Goal: Task Accomplishment & Management: Complete application form

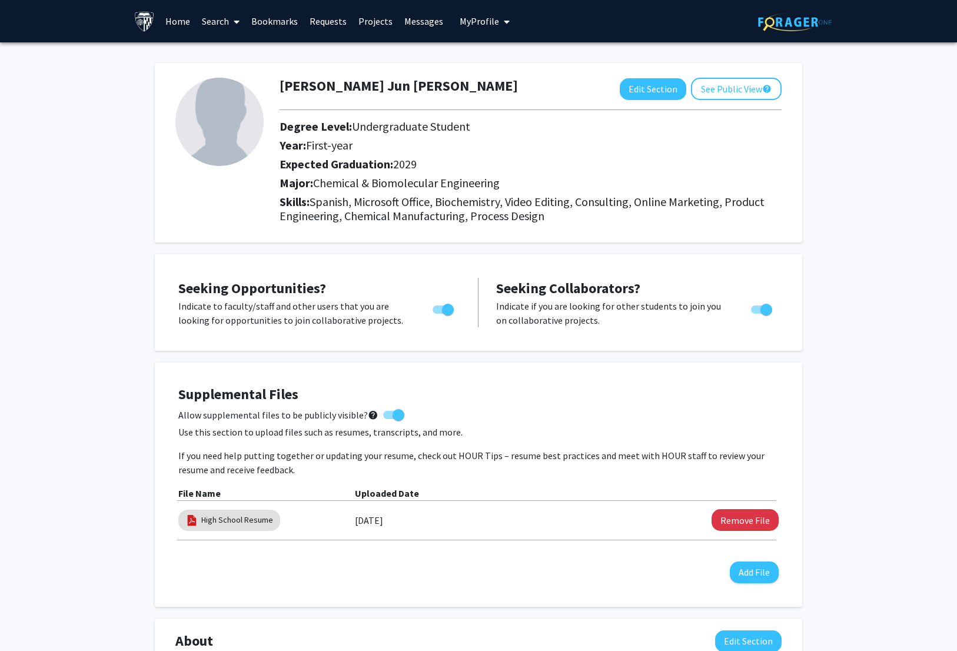
click at [220, 28] on link "Search" at bounding box center [220, 21] width 49 height 41
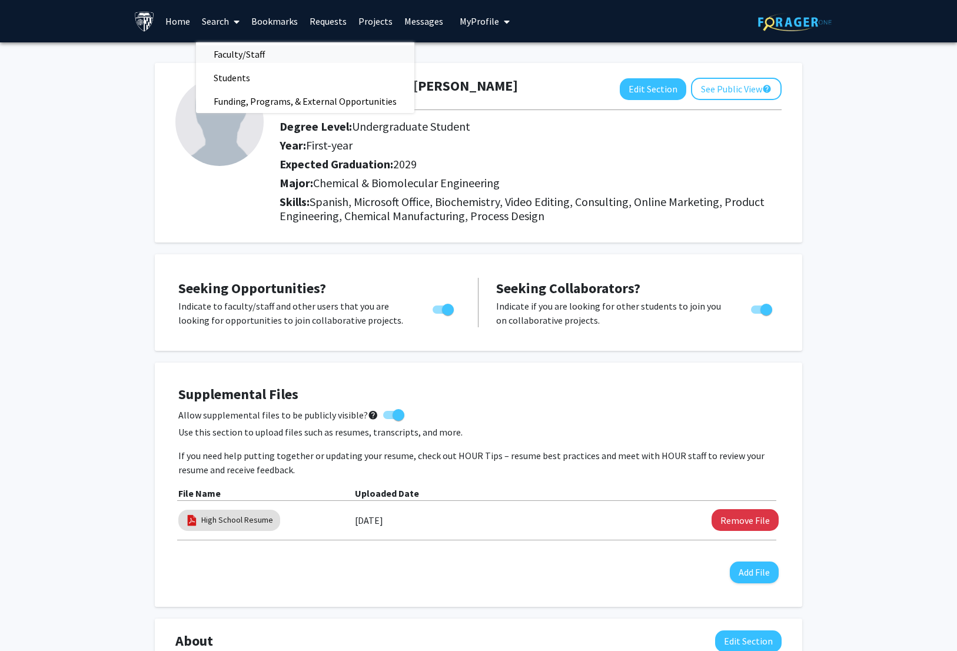
click at [240, 56] on span "Faculty/Staff" at bounding box center [239, 54] width 87 height 24
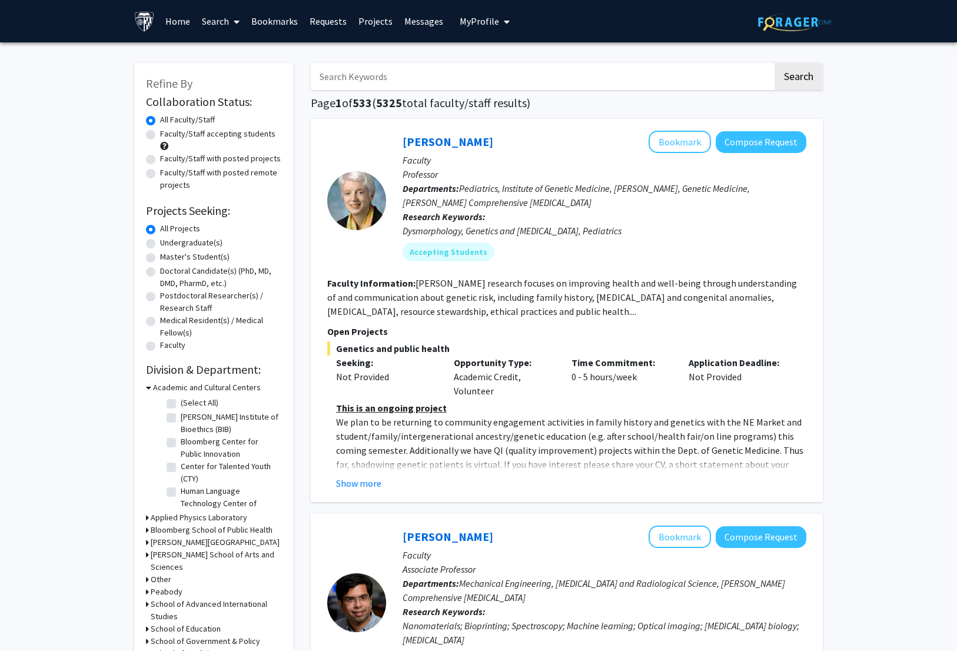
click at [227, 129] on label "Faculty/Staff accepting students" at bounding box center [217, 134] width 115 height 12
click at [168, 129] on input "Faculty/Staff accepting students" at bounding box center [164, 132] width 8 height 8
radio input "true"
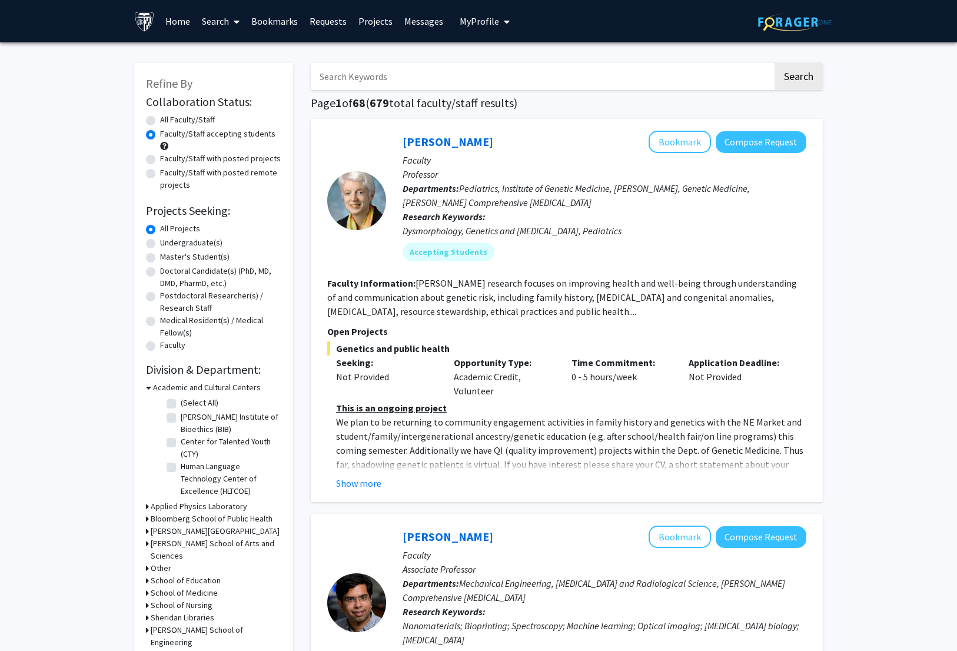
click at [354, 85] on input "Search Keywords" at bounding box center [542, 76] width 462 height 27
type input "chem"
click at [774, 63] on button "Search" at bounding box center [798, 76] width 48 height 27
radio input "true"
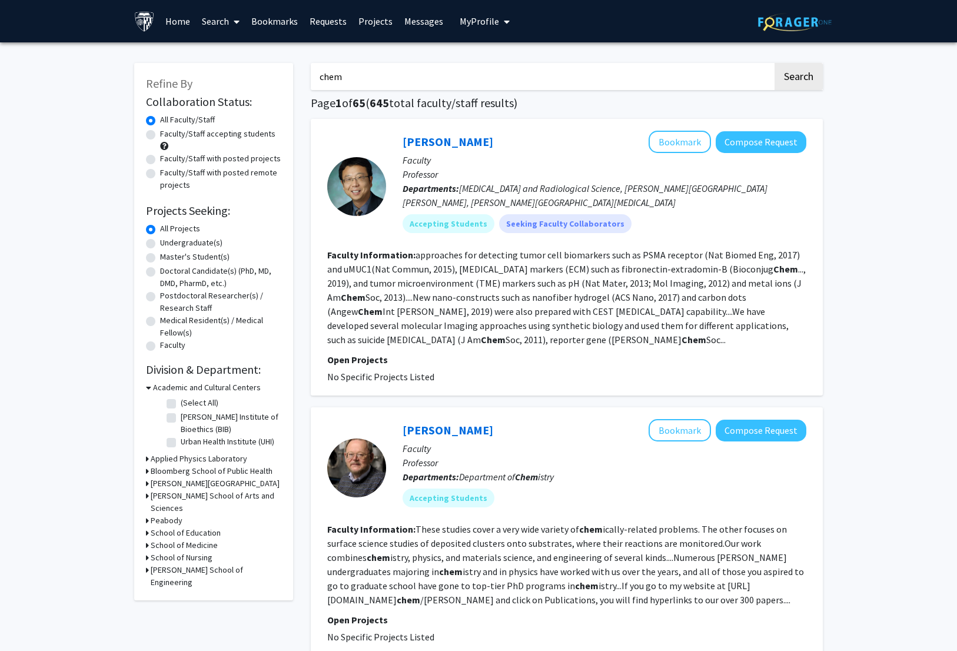
click at [200, 241] on label "Undergraduate(s)" at bounding box center [191, 243] width 62 height 12
click at [168, 241] on input "Undergraduate(s)" at bounding box center [164, 241] width 8 height 8
radio input "true"
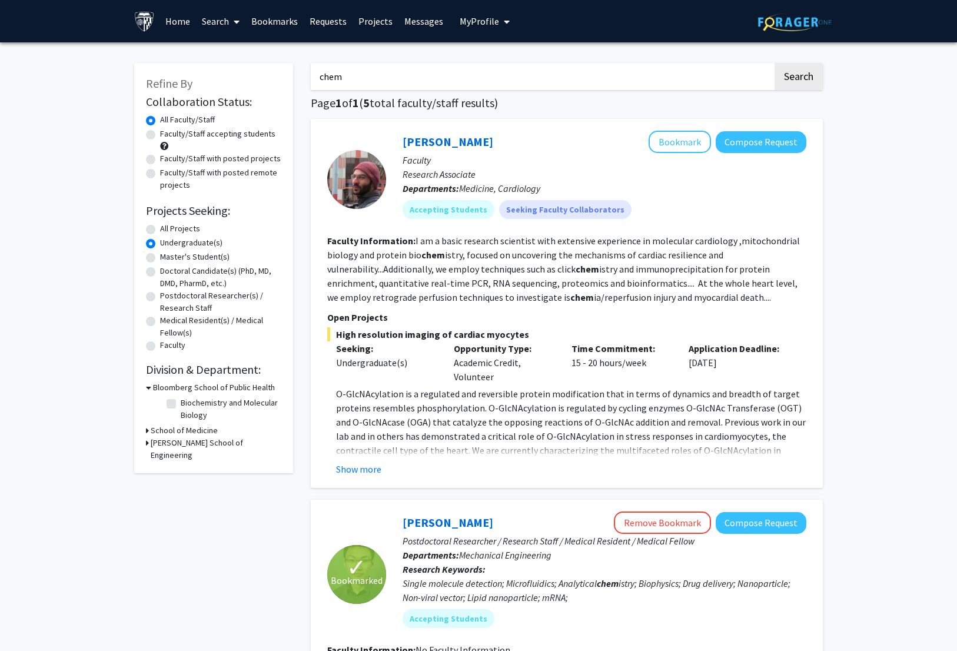
click at [181, 230] on label "All Projects" at bounding box center [180, 228] width 40 height 12
click at [168, 230] on input "All Projects" at bounding box center [164, 226] width 8 height 8
radio input "true"
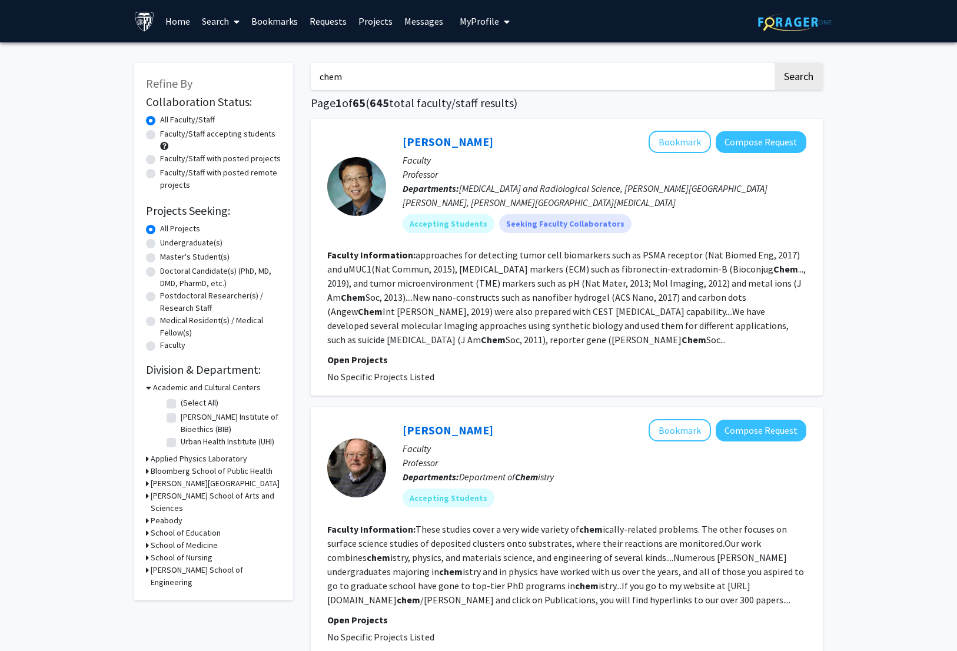
click at [249, 137] on label "Faculty/Staff accepting students" at bounding box center [217, 134] width 115 height 12
click at [168, 135] on input "Faculty/Staff accepting students" at bounding box center [164, 132] width 8 height 8
radio input "true"
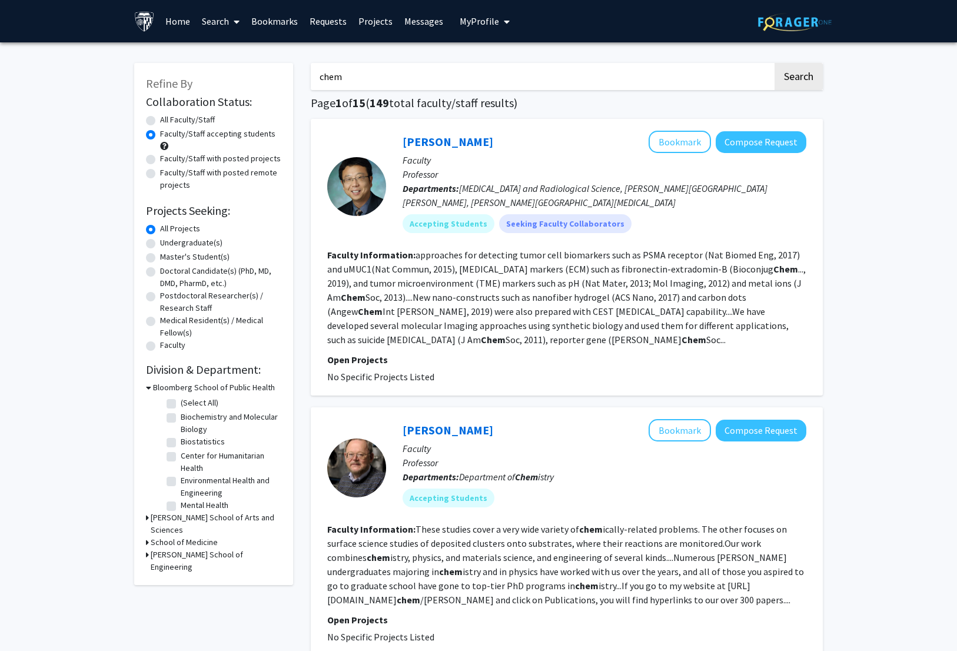
click at [250, 158] on label "Faculty/Staff with posted projects" at bounding box center [220, 158] width 121 height 12
click at [168, 158] on input "Faculty/Staff with posted projects" at bounding box center [164, 156] width 8 height 8
radio input "true"
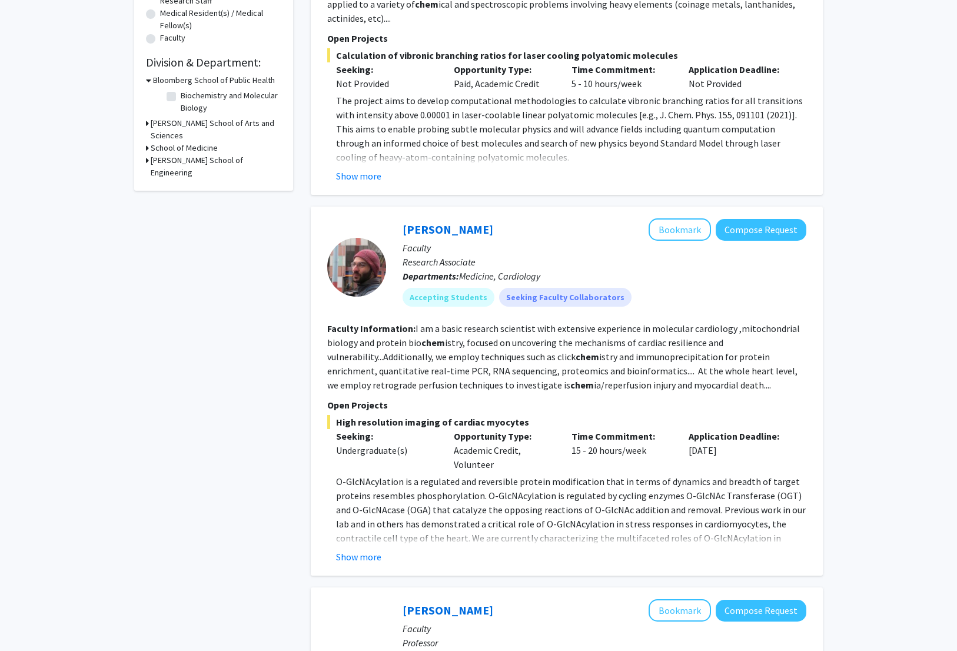
scroll to position [308, 0]
click at [364, 555] on button "Show more" at bounding box center [358, 556] width 45 height 14
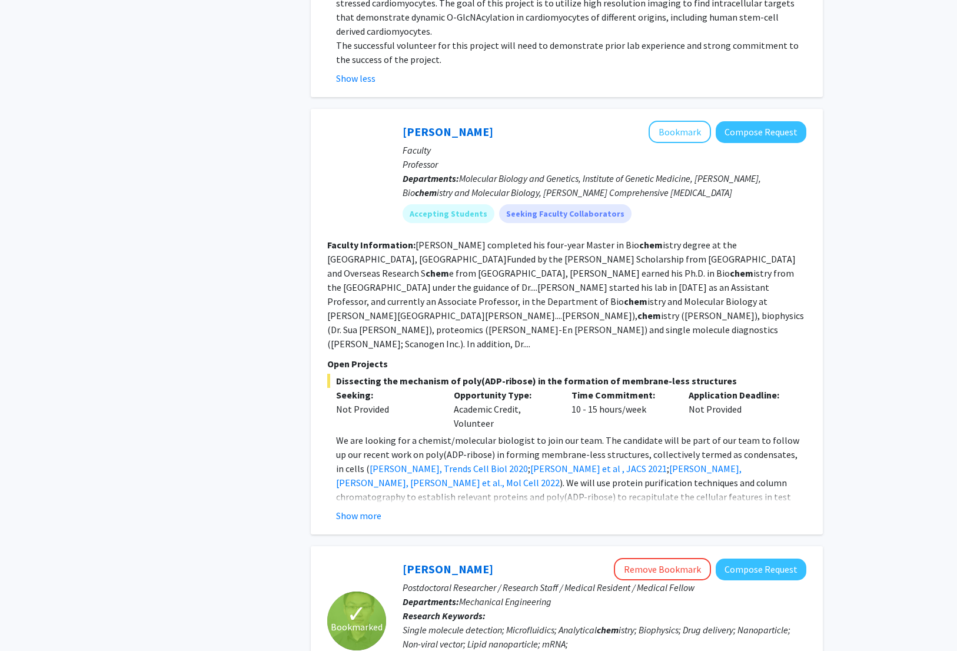
scroll to position [866, 0]
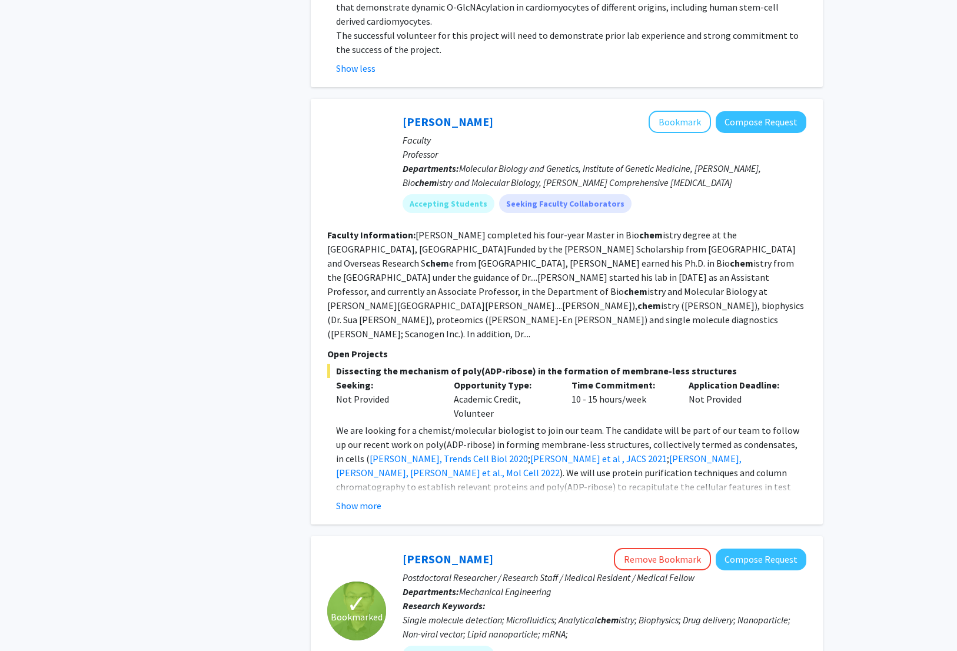
click at [382, 498] on div "Show more" at bounding box center [571, 505] width 470 height 14
click at [373, 498] on button "Show more" at bounding box center [358, 505] width 45 height 14
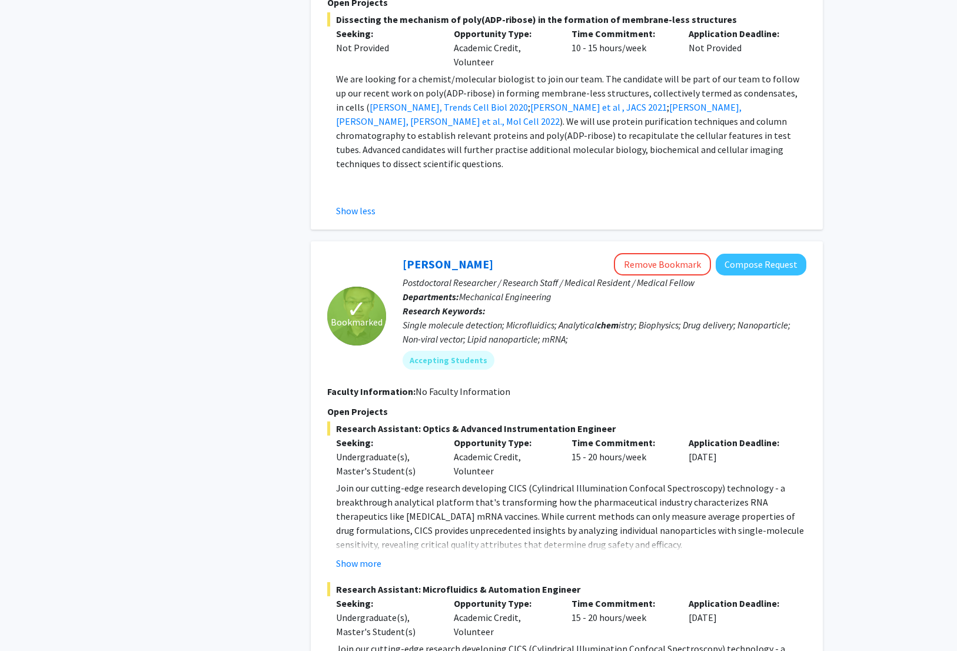
scroll to position [1246, 0]
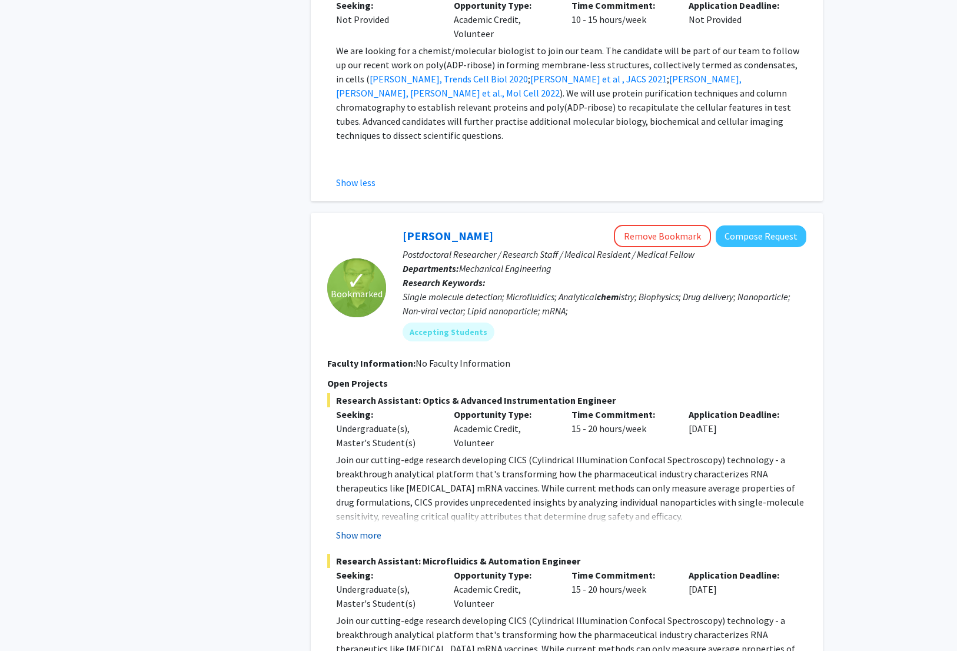
click at [375, 528] on button "Show more" at bounding box center [358, 535] width 45 height 14
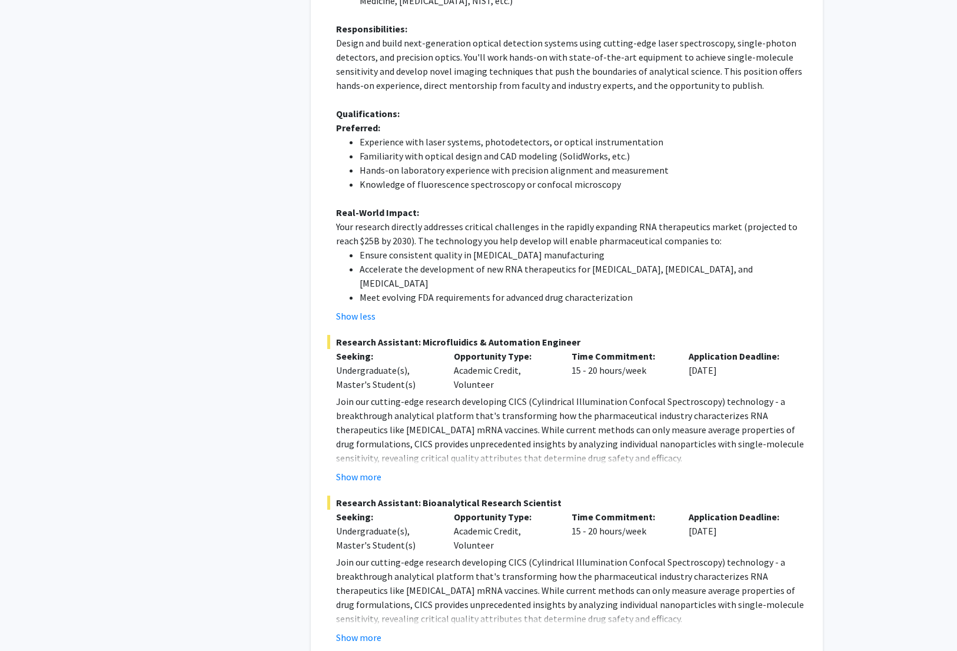
scroll to position [1862, 0]
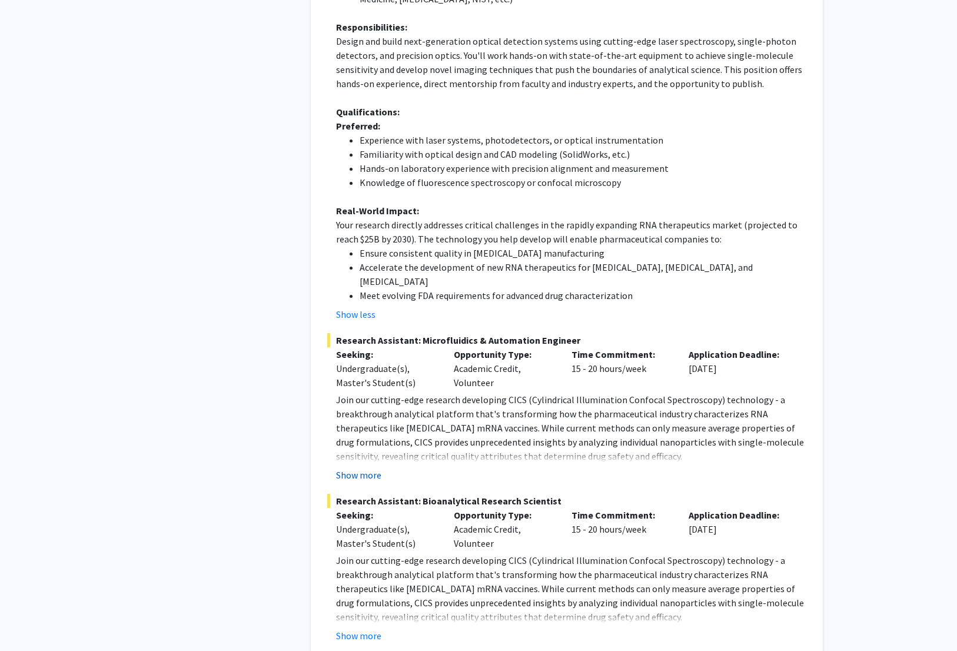
click at [374, 468] on button "Show more" at bounding box center [358, 475] width 45 height 14
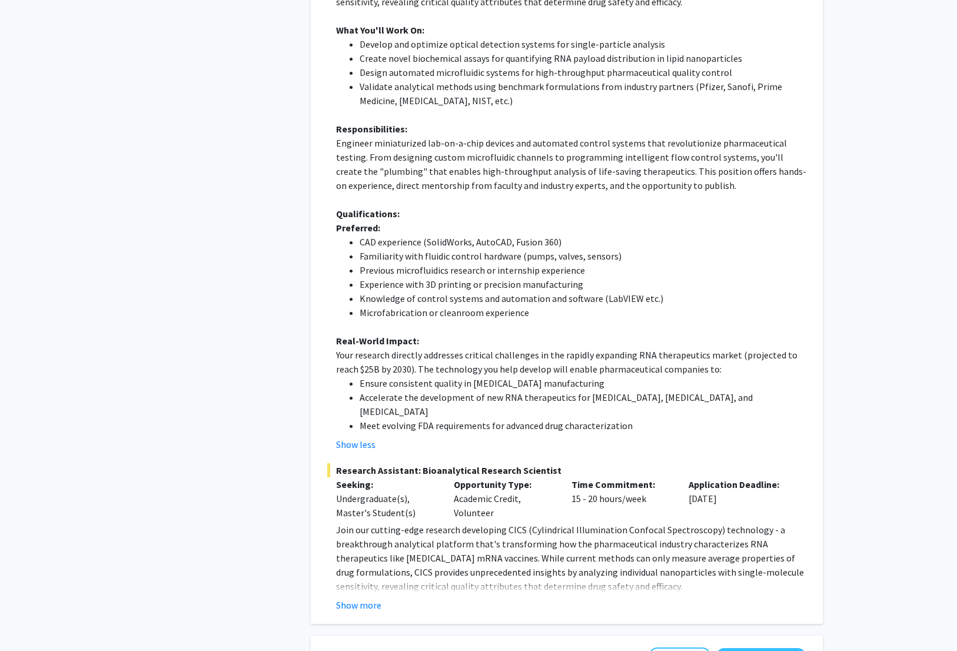
scroll to position [2320, 0]
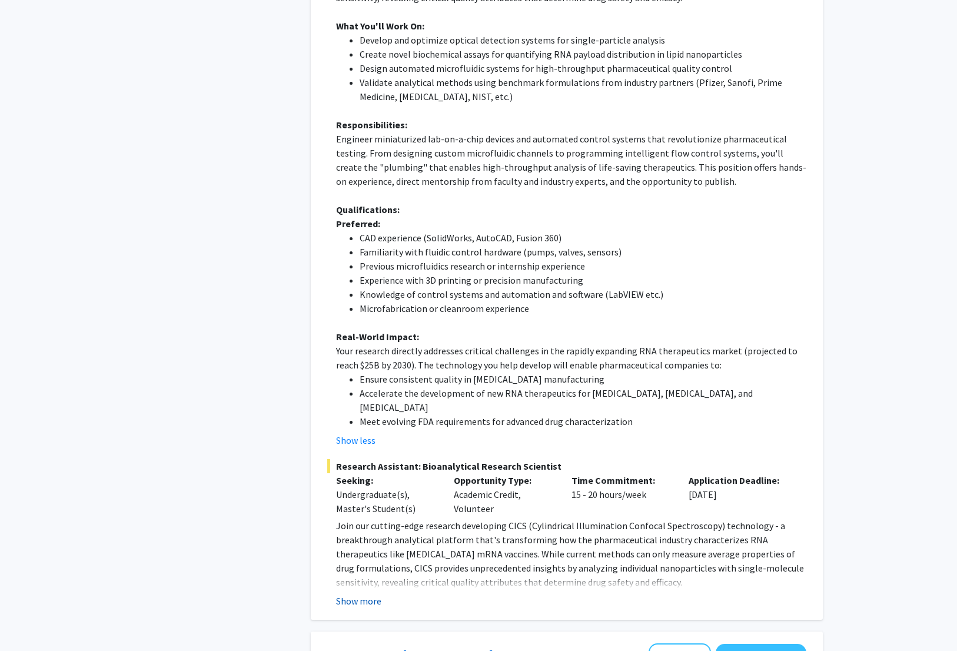
click at [355, 594] on button "Show more" at bounding box center [358, 601] width 45 height 14
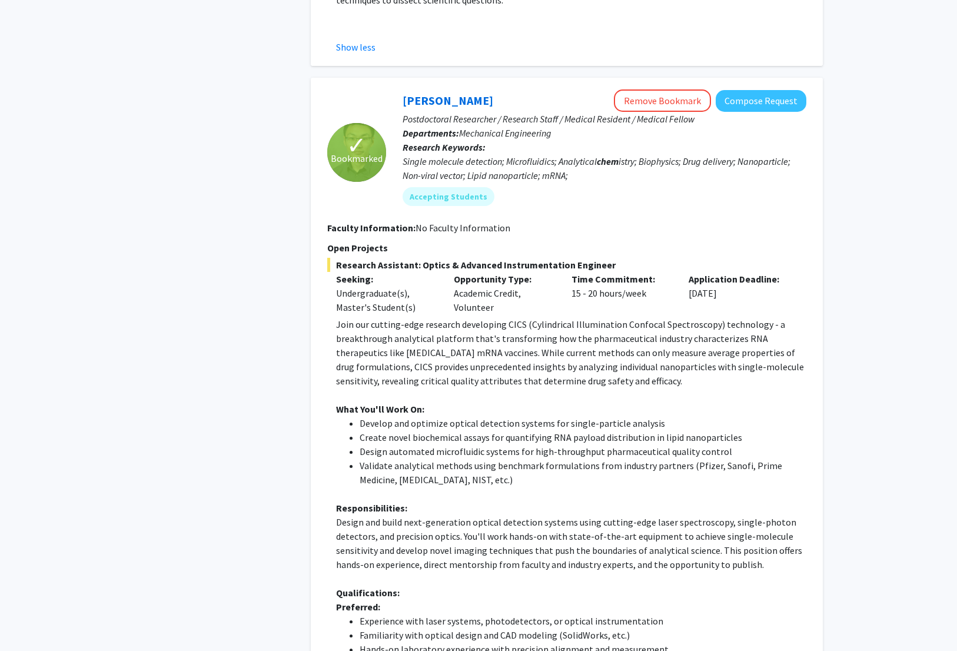
scroll to position [1359, 0]
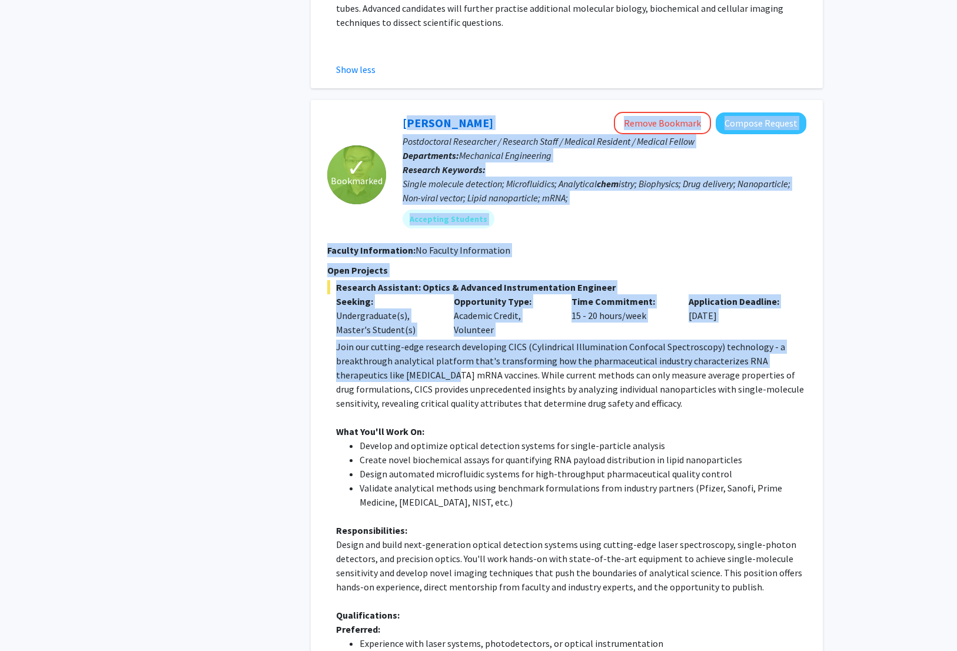
drag, startPoint x: 393, startPoint y: 64, endPoint x: 405, endPoint y: 324, distance: 260.4
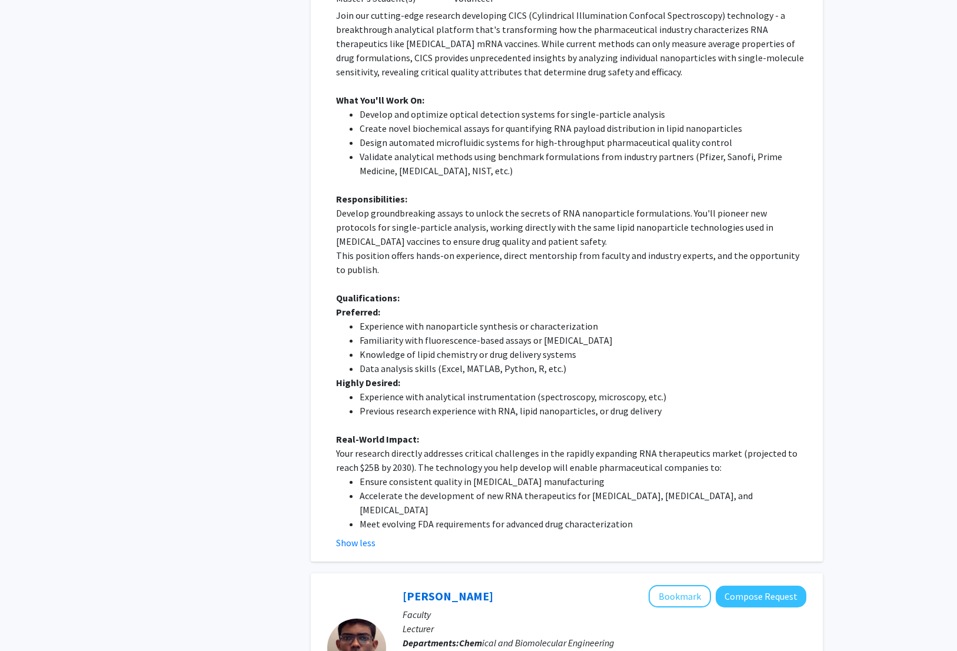
scroll to position [2831, 0]
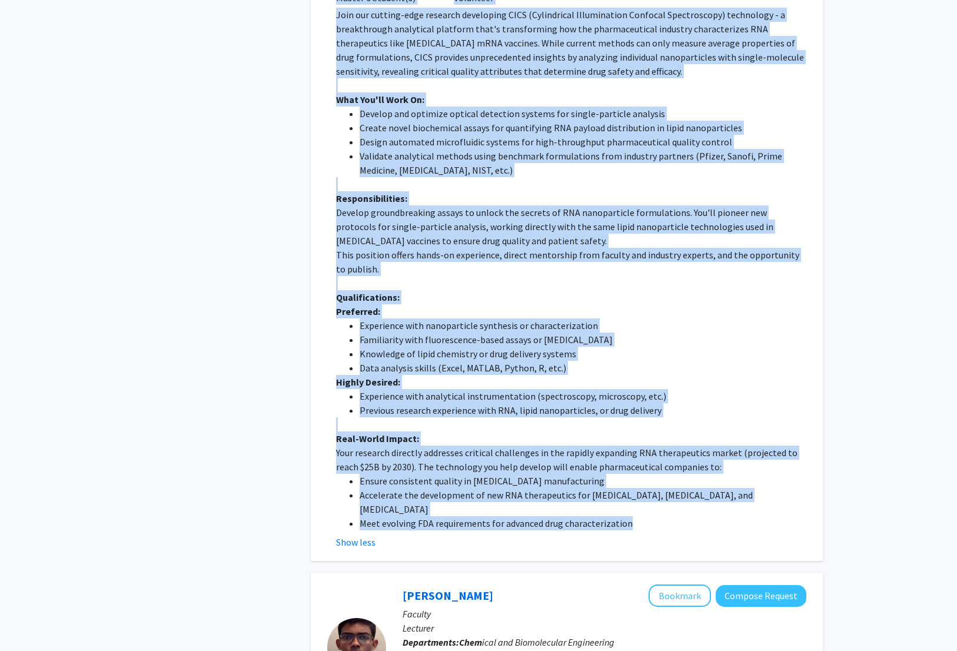
click at [630, 516] on li "Meet evolving FDA requirements for advanced drug characterization" at bounding box center [583, 523] width 447 height 14
copy fg-search-faculty "Loremi Do Sitame Consecte Adipisc Elitsed Doeiusmodtem Incididunt / Utlabore Et…"
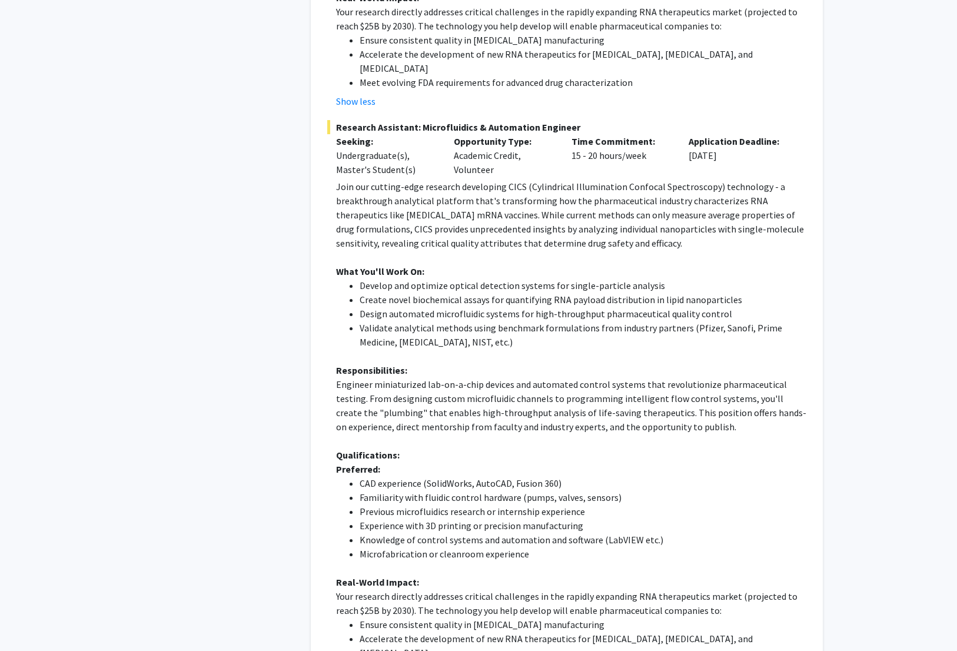
click at [387, 278] on li "Develop and optimize optical detection systems for single-particle analysis" at bounding box center [583, 285] width 447 height 14
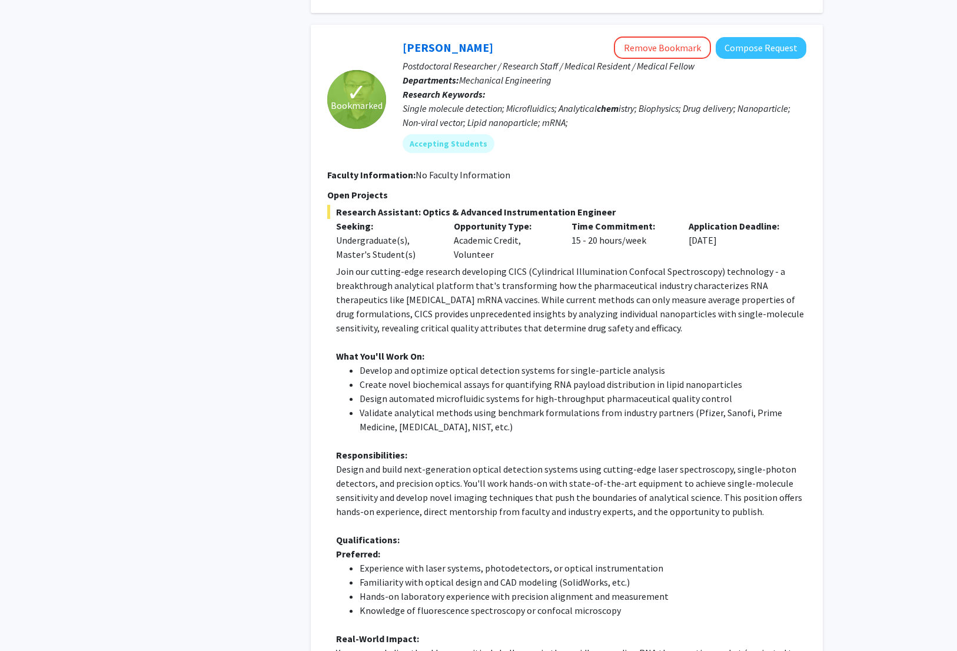
scroll to position [1281, 0]
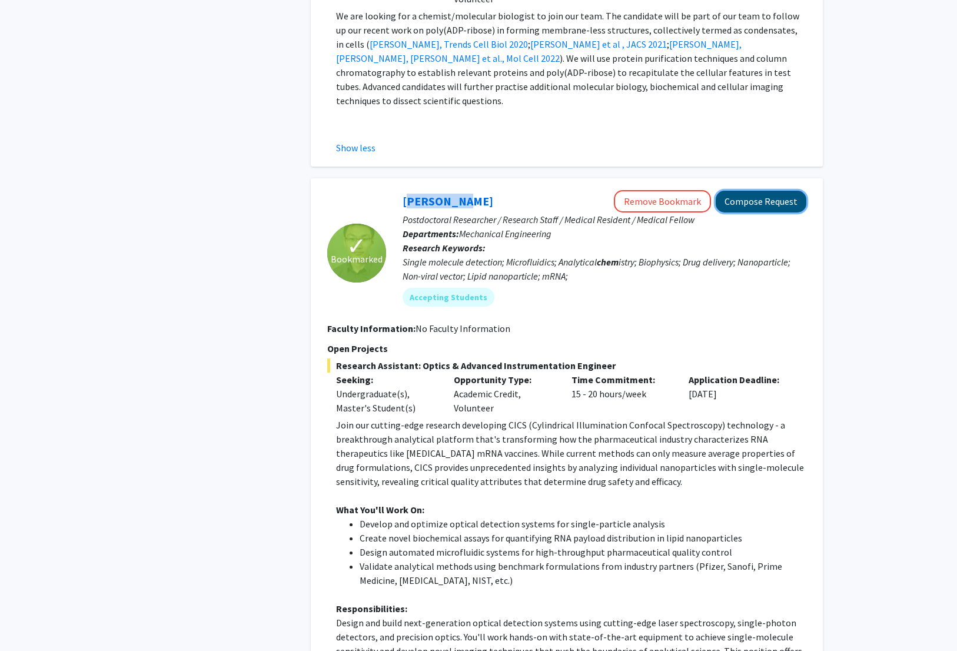
click at [745, 191] on button "Compose Request" at bounding box center [761, 202] width 91 height 22
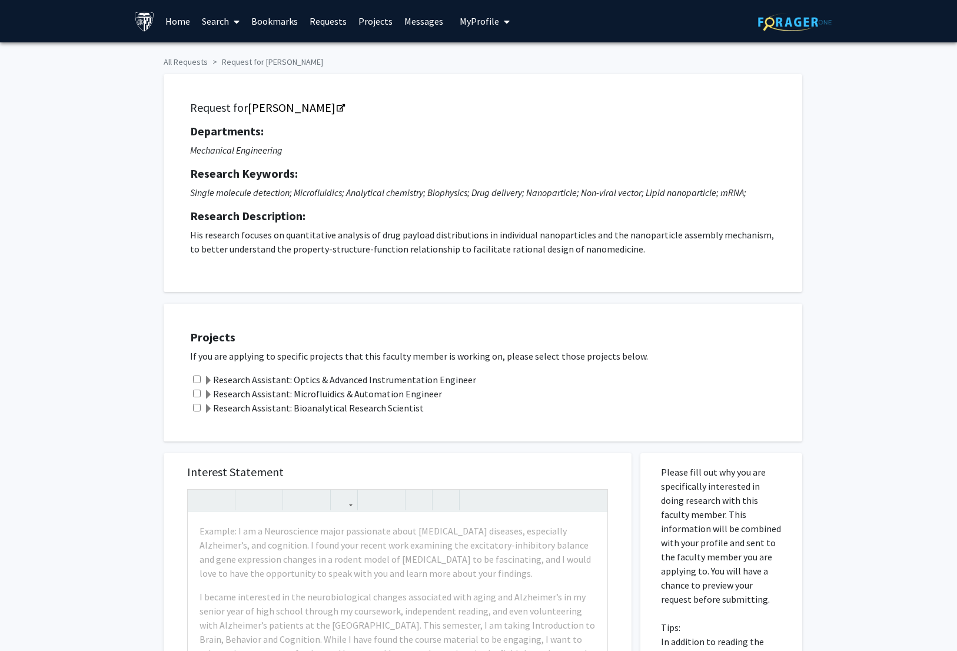
click at [199, 392] on input "checkbox" at bounding box center [197, 394] width 8 height 8
checkbox input "true"
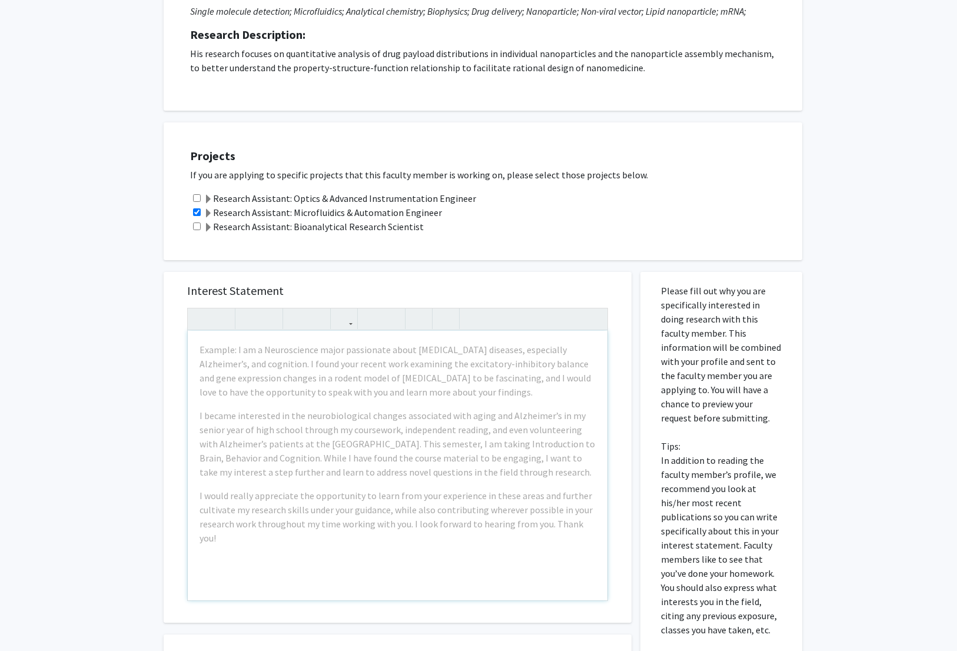
scroll to position [177, 0]
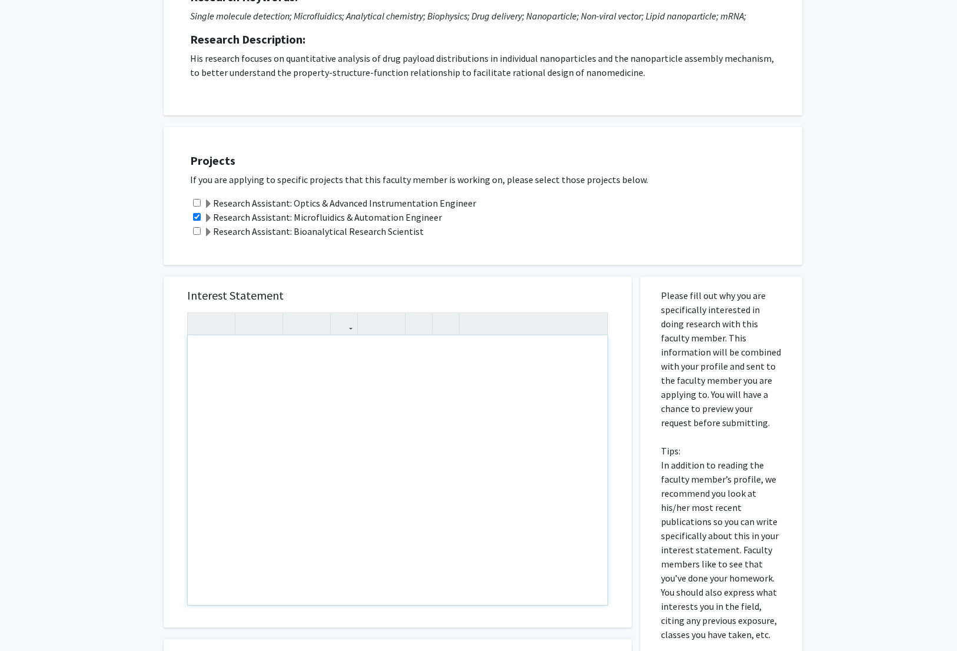
click at [241, 371] on div "Note to users with screen readers: Please press Alt+0 or Option+0 to deactivate…" at bounding box center [398, 470] width 420 height 270
paste div "Note to users with screen readers: Please press Alt+0 or Option+0 to deactivate…"
type textarea "<p>I recommend focusing your email on the **Research Assistant: Microfluidics &…"
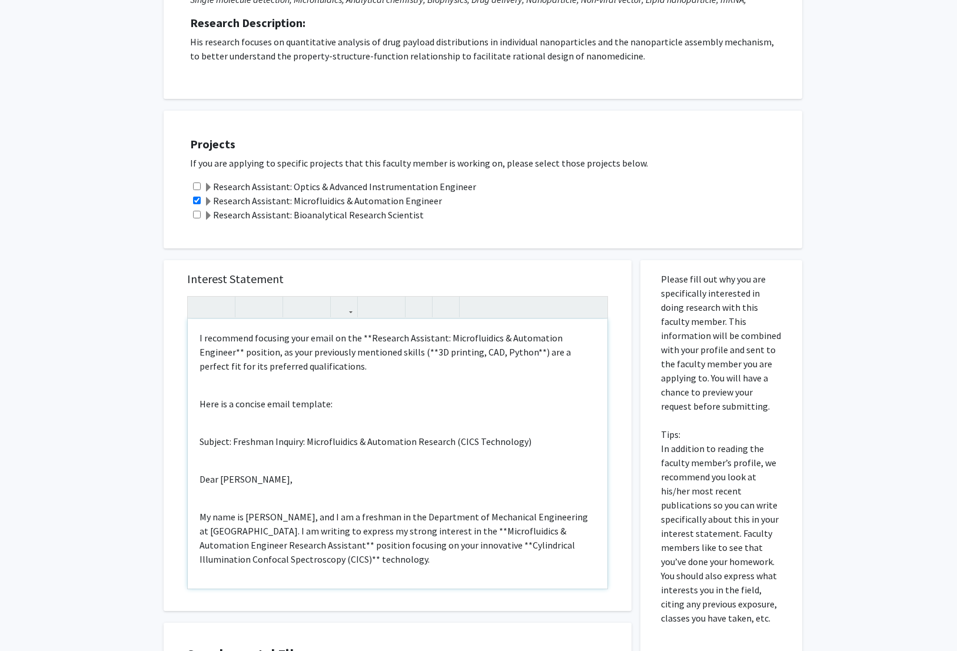
scroll to position [235, 0]
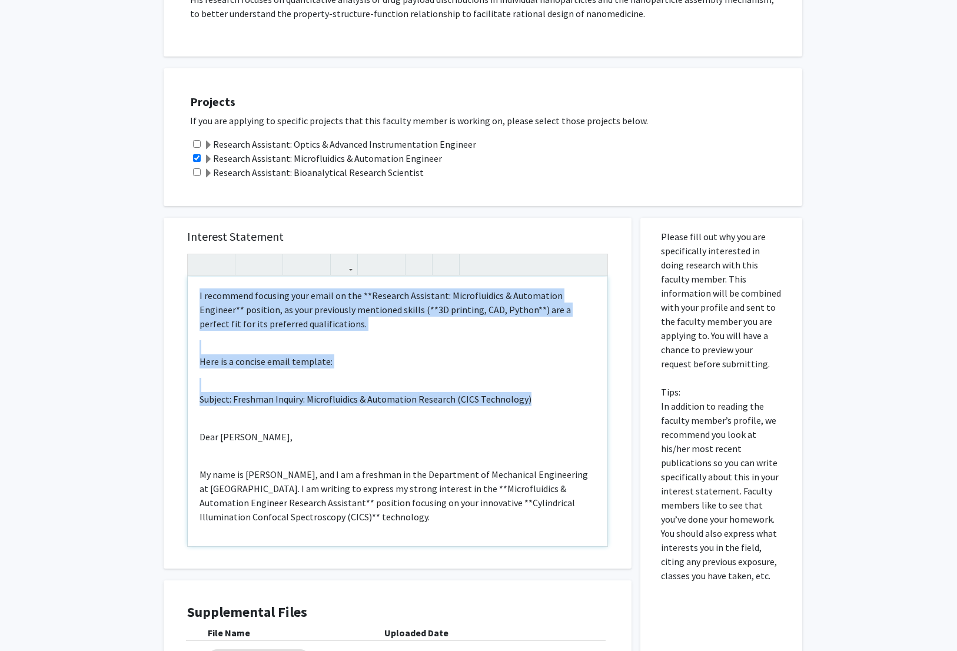
drag, startPoint x: 536, startPoint y: 404, endPoint x: 178, endPoint y: 295, distance: 374.0
click at [178, 295] on div "Interest Statement I recommend focusing your email on the **Research Assistant:…" at bounding box center [397, 393] width 444 height 351
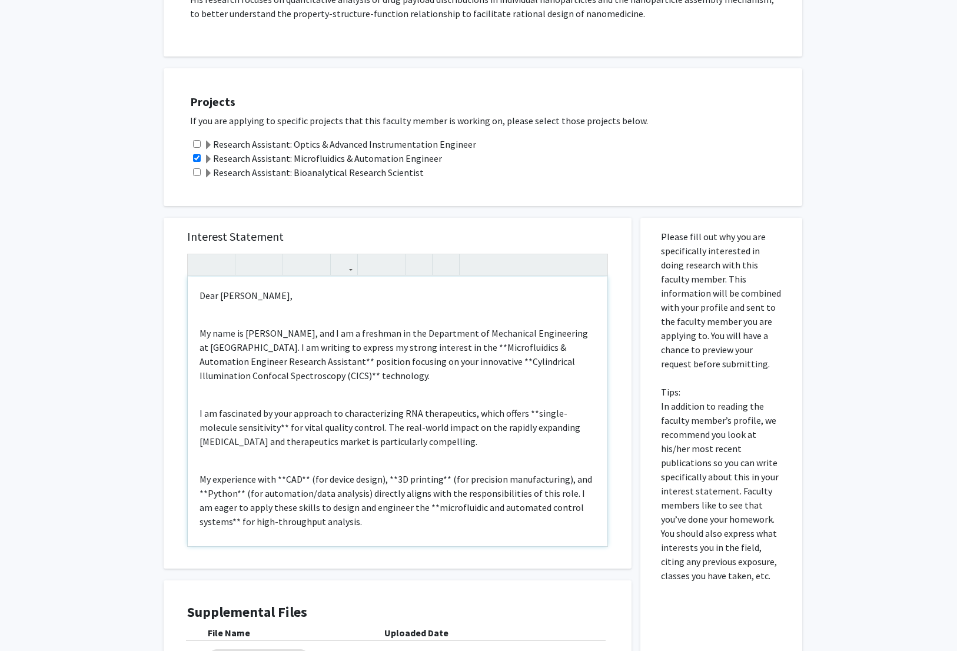
click at [390, 345] on p "My name is Daniel Yon, and I am a freshman in the Department of Mechanical Engi…" at bounding box center [397, 354] width 396 height 56
click at [242, 363] on p "My name is Daniel Yon, and I am a freshman in the Department of Mechanical Engi…" at bounding box center [397, 354] width 396 height 56
click at [389, 362] on p "My name is Daniel Yon, and I am a freshman in the Department of Mechanical Engi…" at bounding box center [397, 354] width 396 height 56
click at [229, 377] on p "My name is Daniel Yon, and I am a freshman in the Department of Mechanical Engi…" at bounding box center [397, 354] width 396 height 56
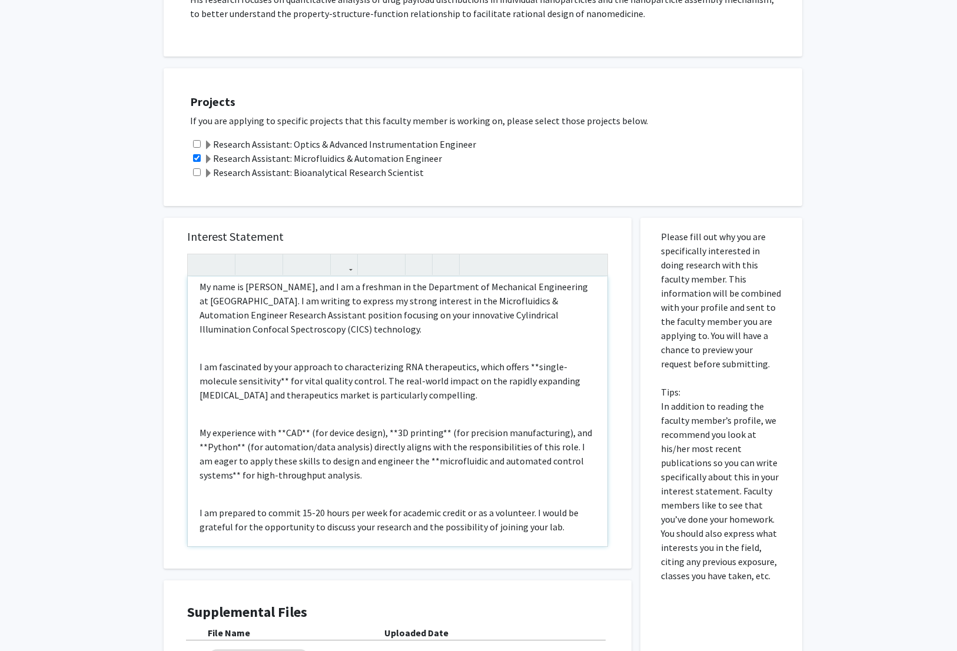
scroll to position [48, 0]
click at [247, 381] on p "I am fascinated by your approach to characterizing RNA therapeutics, which offe…" at bounding box center [397, 379] width 396 height 42
click at [527, 366] on p "I am fascinated by your approach to characterizing RNA therapeutics, which offe…" at bounding box center [397, 379] width 396 height 42
click at [309, 431] on p "My experience with **CAD** (for device design), **3D printing** (for precision …" at bounding box center [397, 452] width 396 height 56
click at [418, 332] on p "My name is Daniel Yon, and I am a freshman in the Department of Mechanical Engi…" at bounding box center [397, 306] width 396 height 56
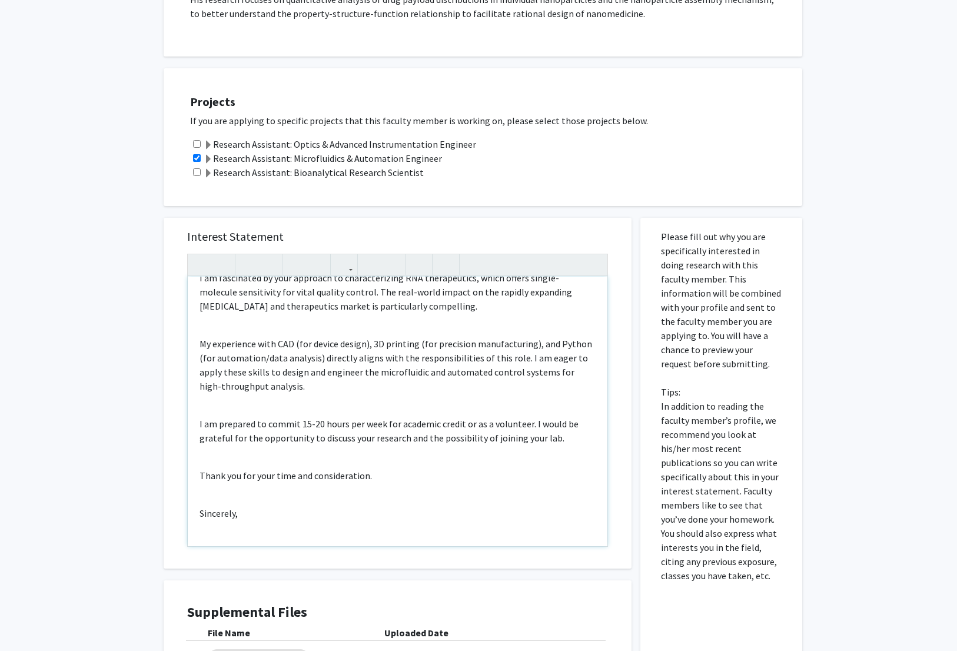
scroll to position [162, 0]
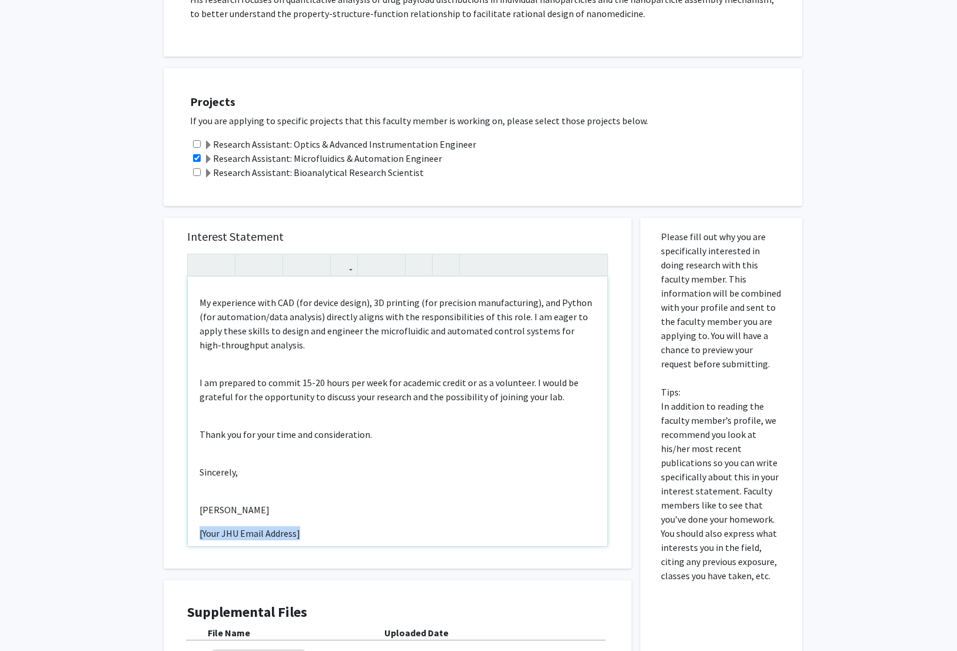
drag, startPoint x: 318, startPoint y: 529, endPoint x: 177, endPoint y: 526, distance: 141.3
click at [177, 526] on div "Interest Statement Dear Dr. Li, My name is Daniel Yon, and I am a freshman in t…" at bounding box center [397, 393] width 444 height 351
type textarea "<p>Dear Dr. Li,</p><span style="font-size: 1rem;"></span><p>My name is Daniel Y…"
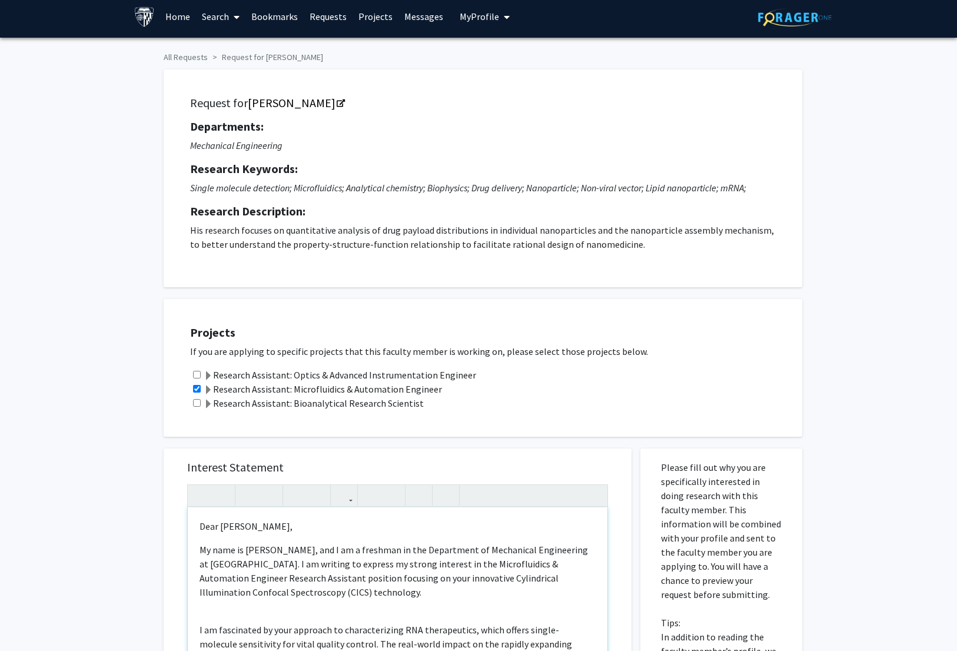
scroll to position [404, 0]
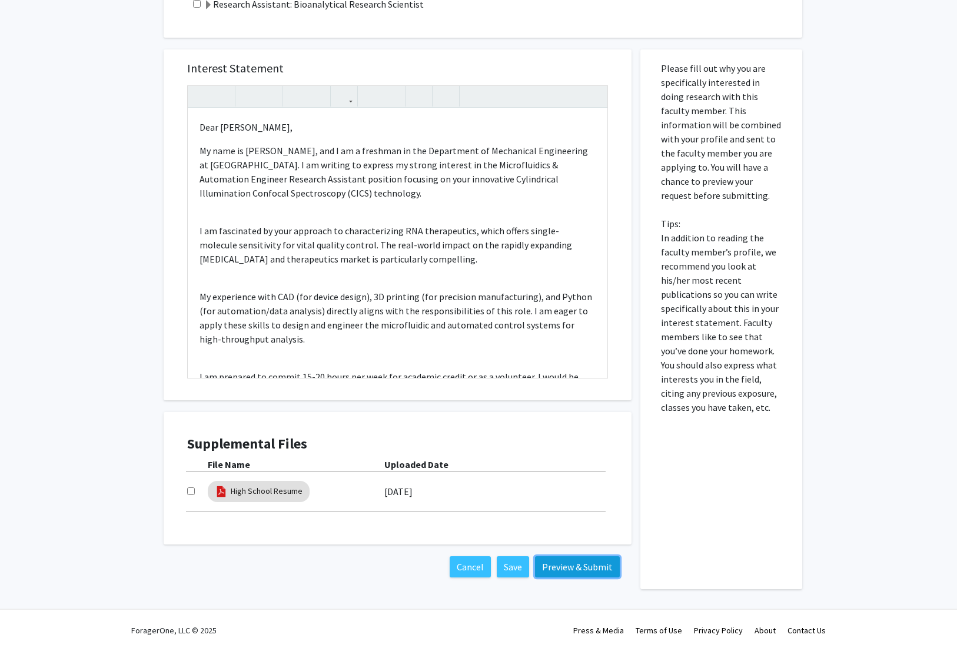
click at [547, 560] on button "Preview & Submit" at bounding box center [577, 566] width 85 height 21
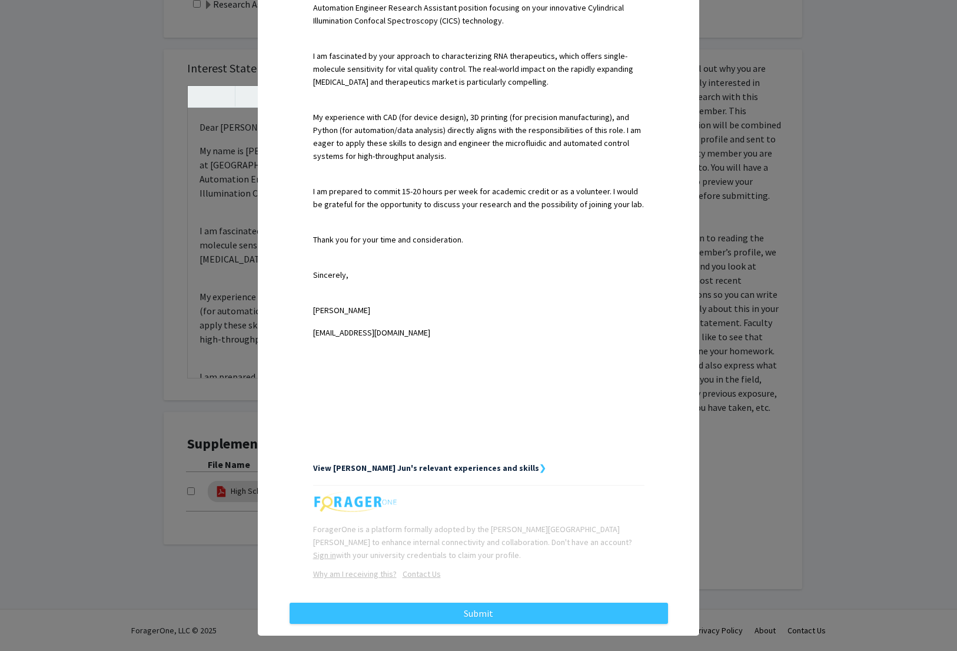
scroll to position [402, 0]
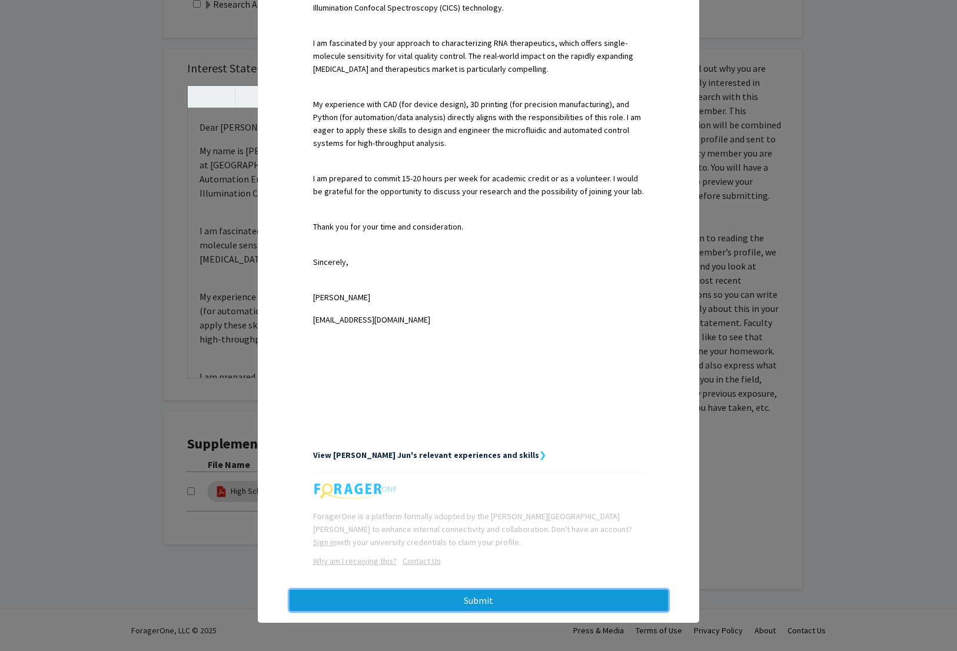
click at [498, 596] on button "Submit" at bounding box center [479, 600] width 378 height 21
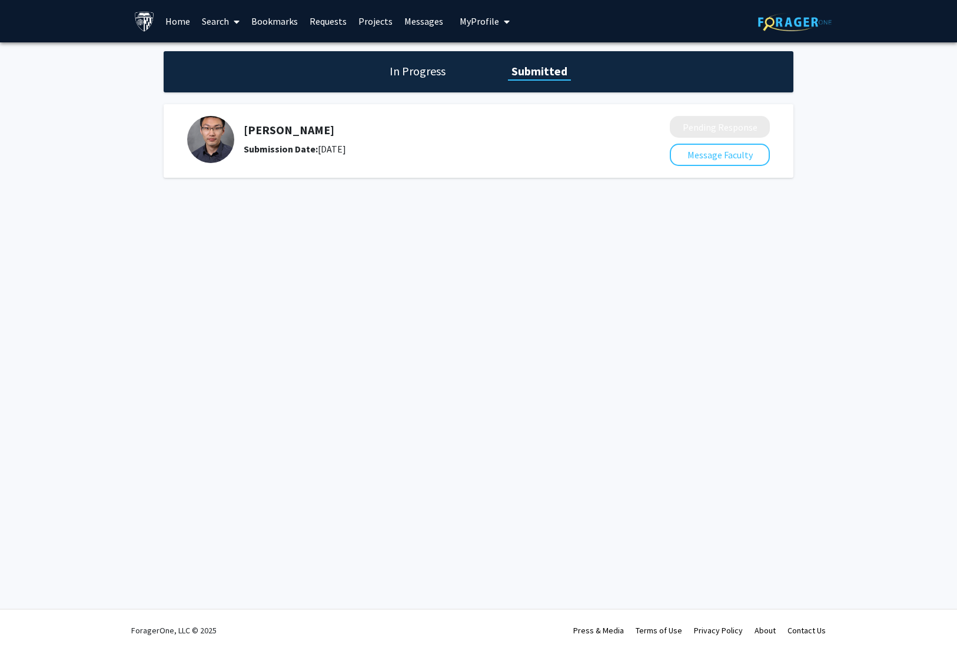
click at [221, 24] on link "Search" at bounding box center [220, 21] width 49 height 41
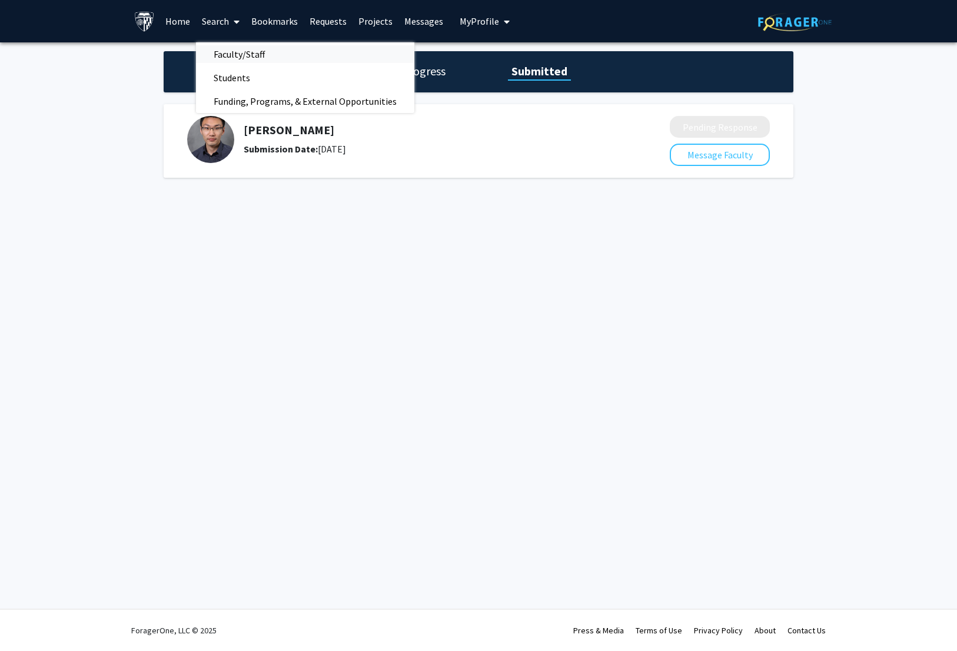
click at [242, 59] on span "Faculty/Staff" at bounding box center [239, 54] width 87 height 24
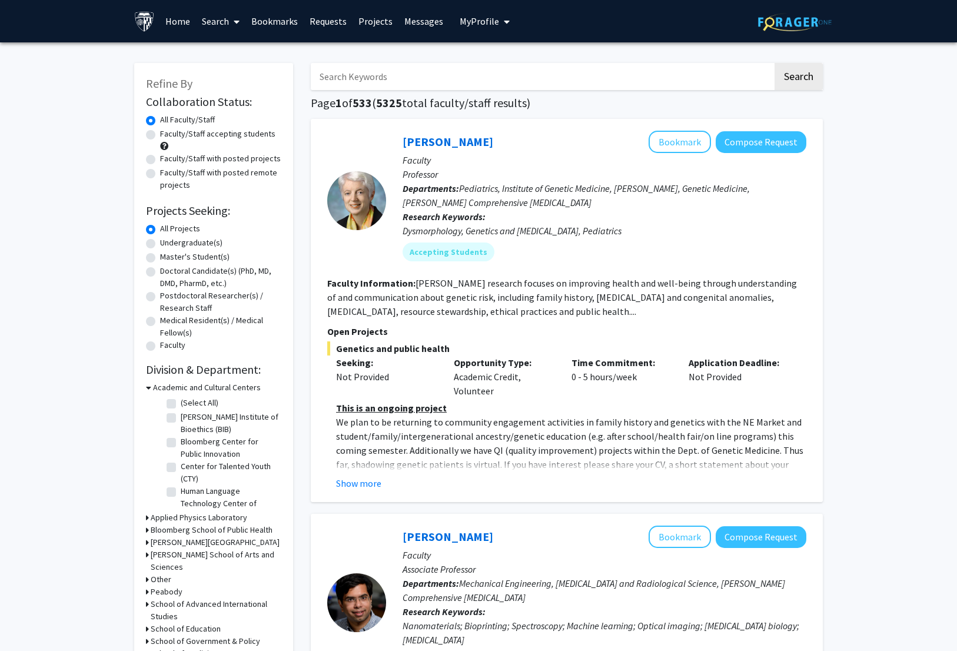
click at [240, 130] on label "Faculty/Staff accepting students" at bounding box center [217, 134] width 115 height 12
click at [168, 130] on input "Faculty/Staff accepting students" at bounding box center [164, 132] width 8 height 8
radio input "true"
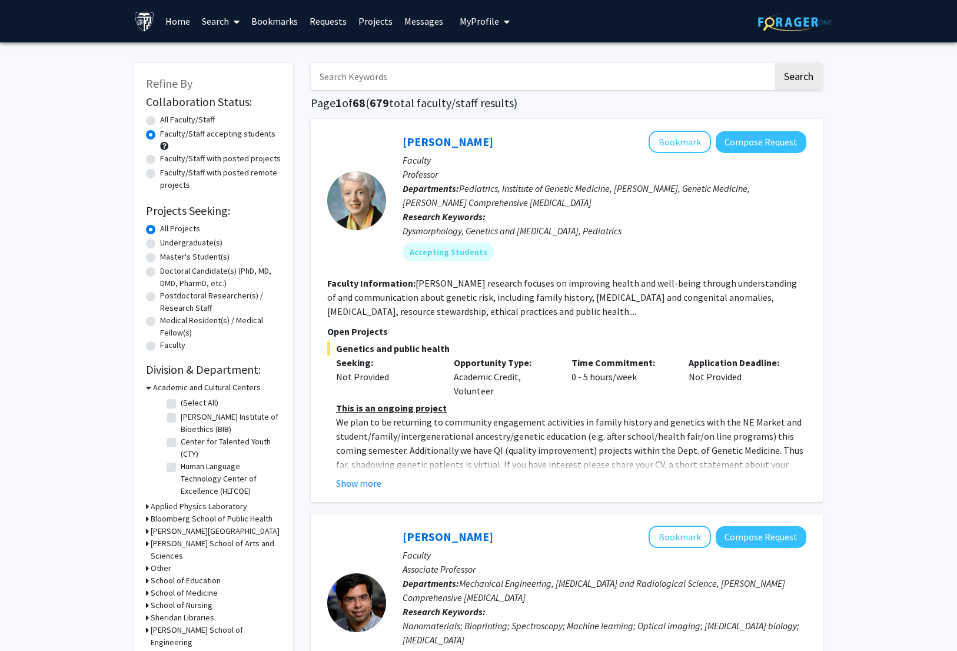
click at [356, 85] on input "Search Keywords" at bounding box center [542, 76] width 462 height 27
type input "h"
type input "chem"
click at [774, 63] on button "Search" at bounding box center [798, 76] width 48 height 27
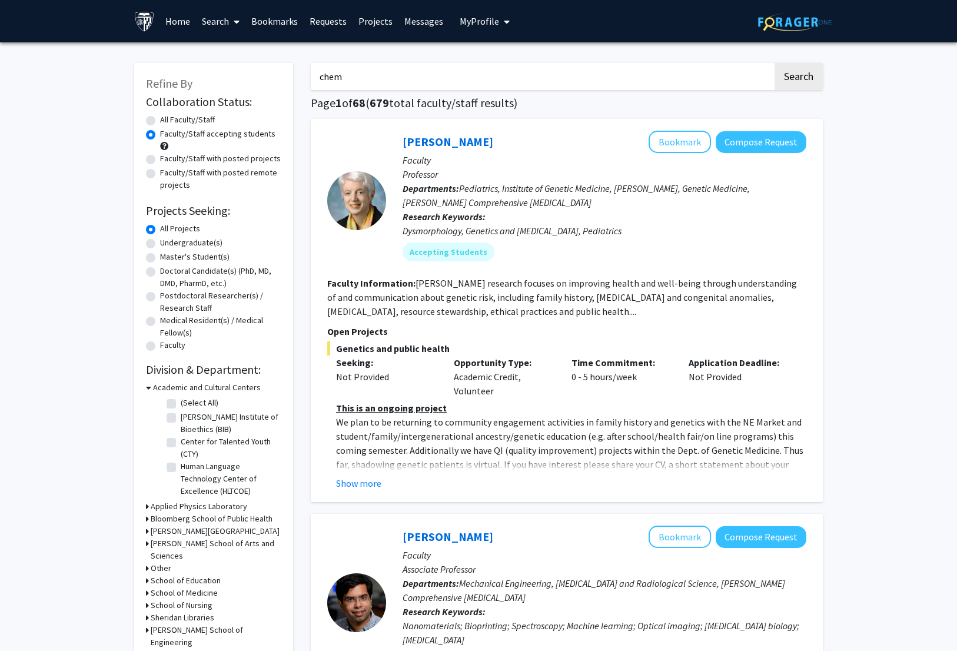
radio input "true"
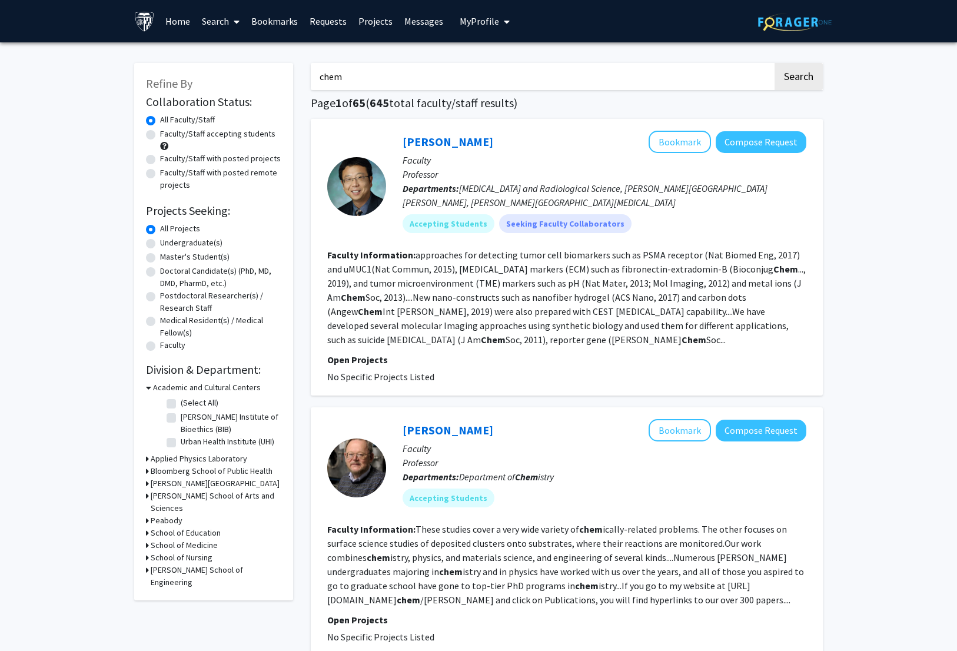
click at [220, 135] on label "Faculty/Staff accepting students" at bounding box center [217, 134] width 115 height 12
click at [168, 135] on input "Faculty/Staff accepting students" at bounding box center [164, 132] width 8 height 8
radio input "true"
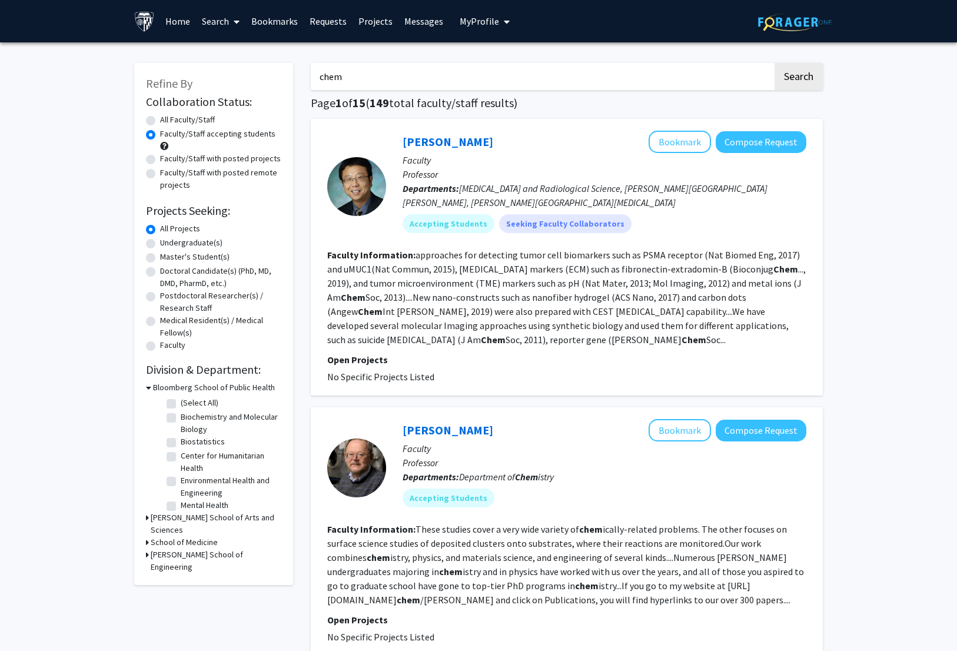
click at [264, 161] on label "Faculty/Staff with posted projects" at bounding box center [220, 158] width 121 height 12
click at [168, 160] on input "Faculty/Staff with posted projects" at bounding box center [164, 156] width 8 height 8
radio input "true"
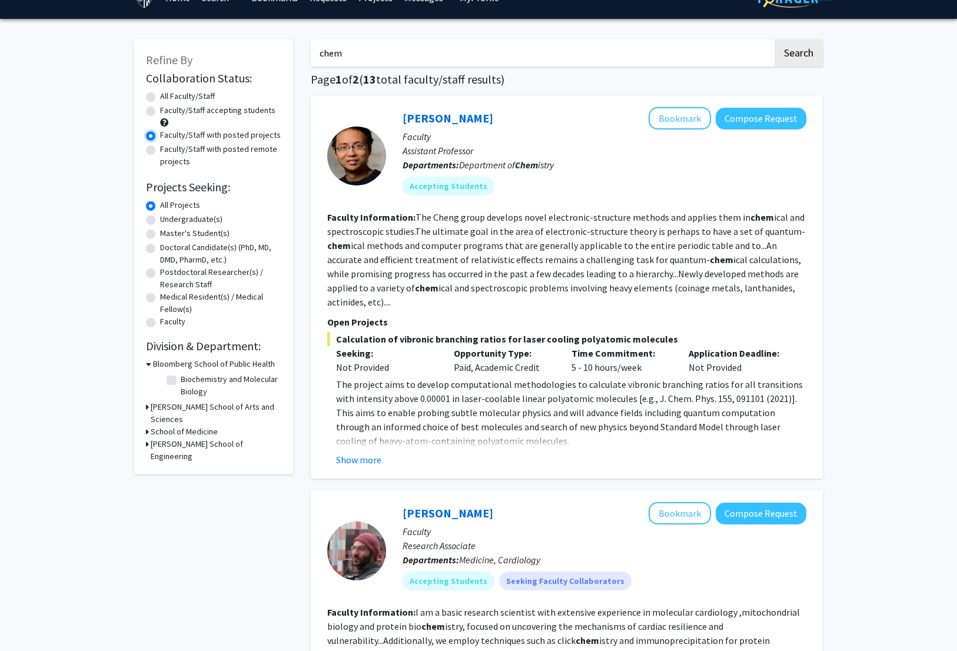
scroll to position [39, 0]
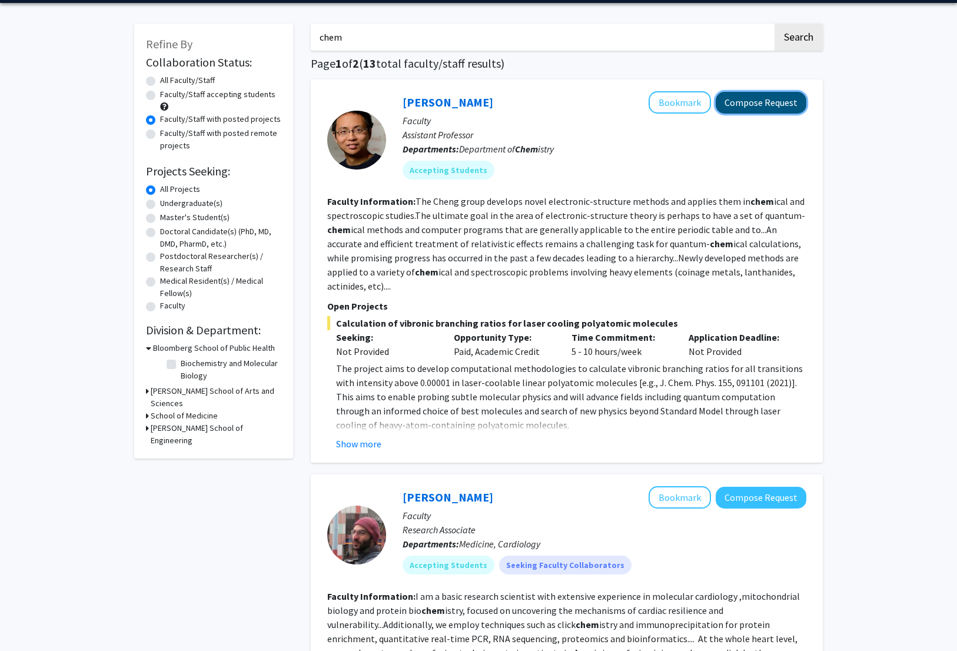
click at [762, 111] on button "Compose Request" at bounding box center [761, 103] width 91 height 22
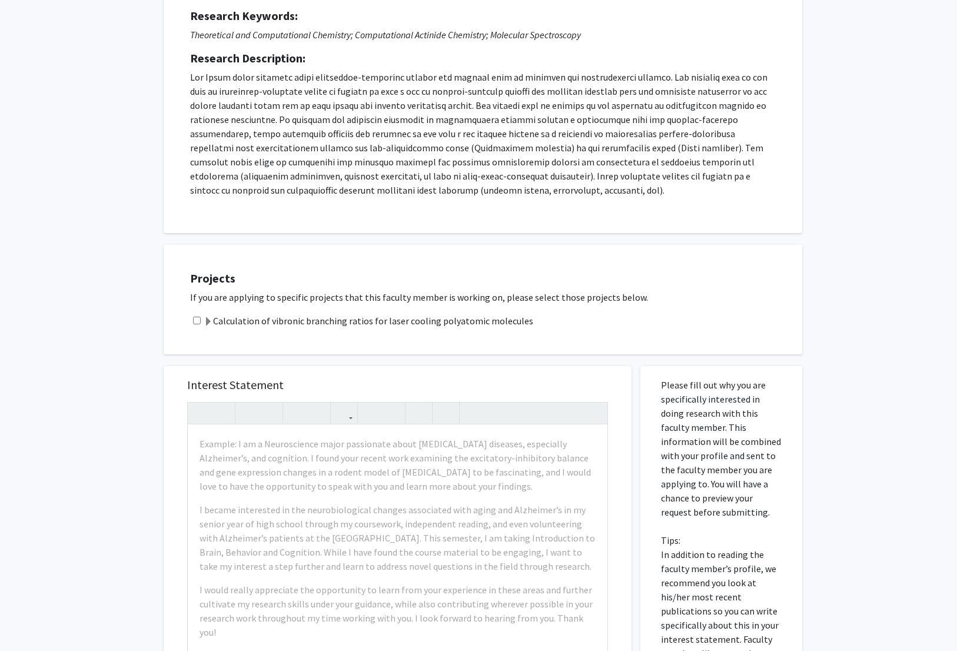
scroll to position [248, 0]
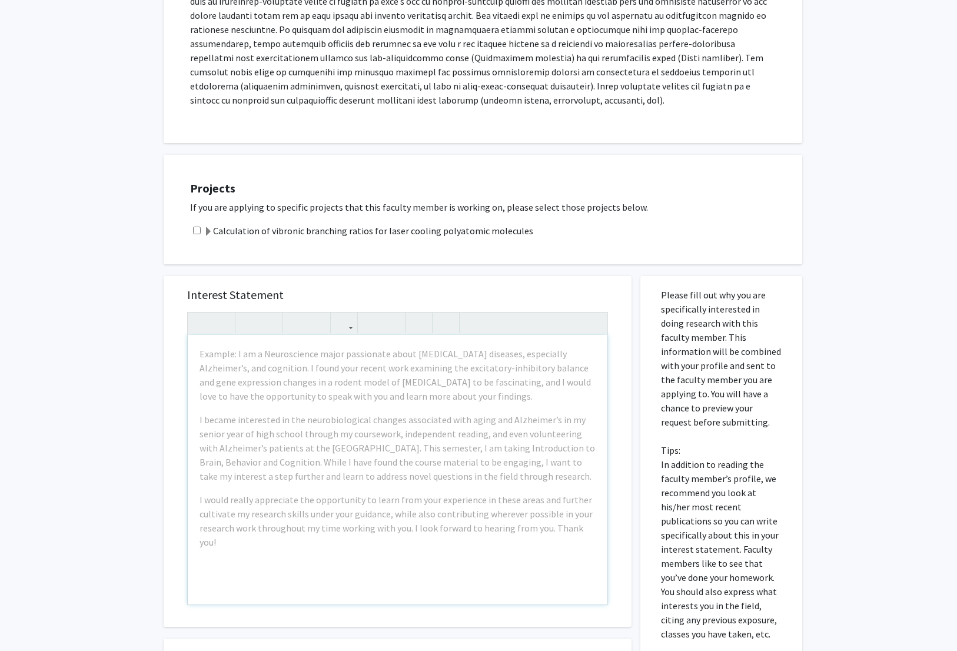
click at [287, 235] on label "Calculation of vibronic branching ratios for laser cooling polyatomic molecules" at bounding box center [369, 231] width 330 height 14
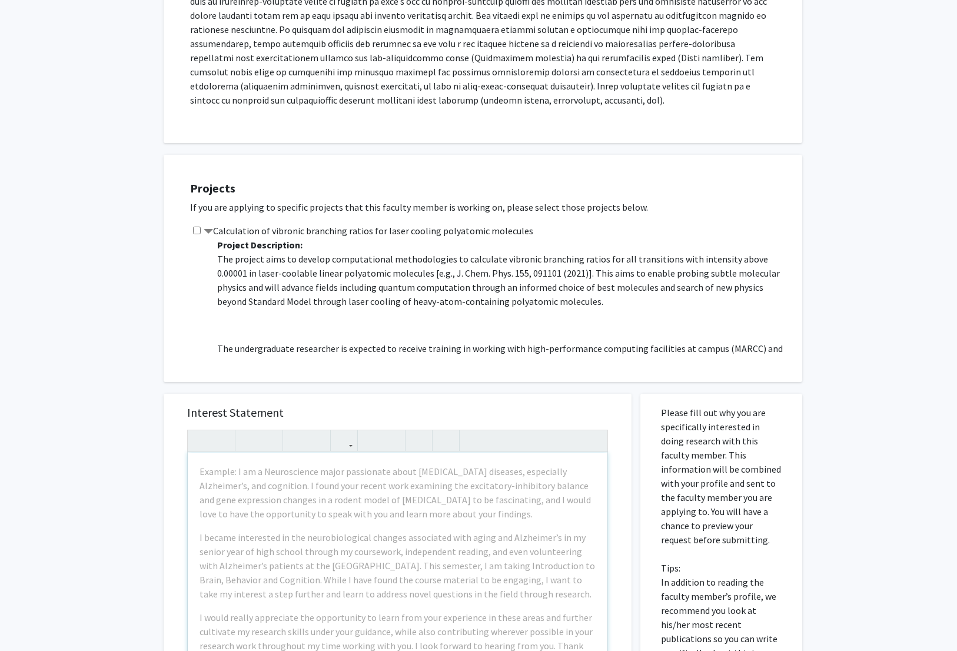
click at [196, 234] on div "Calculation of vibronic branching ratios for laser cooling polyatomic molecules…" at bounding box center [490, 290] width 600 height 132
click at [196, 233] on input "checkbox" at bounding box center [197, 231] width 8 height 8
checkbox input "true"
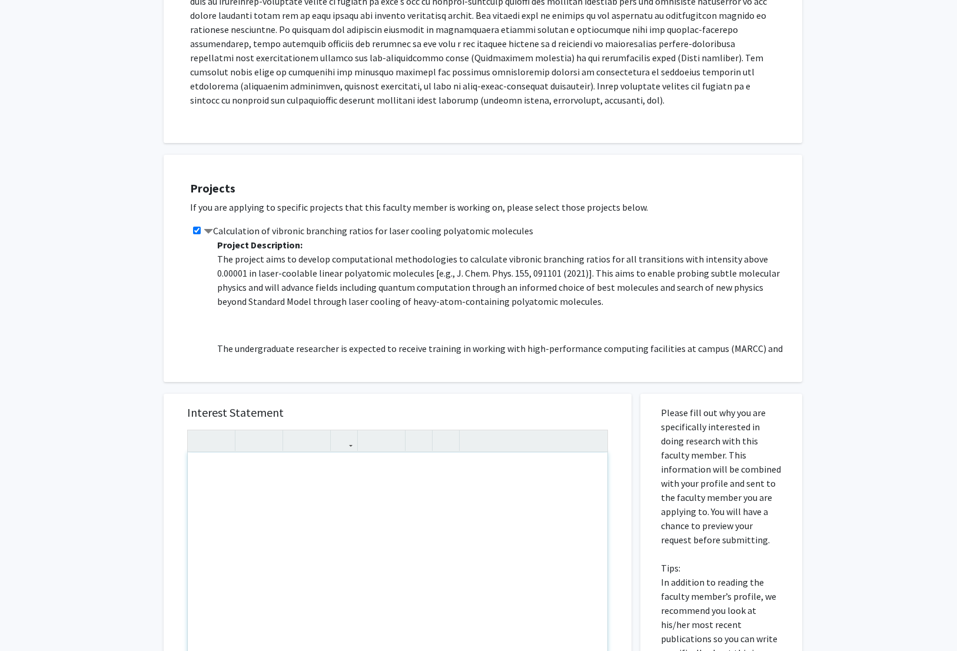
click at [290, 485] on div "Note to users with screen readers: Please press Alt+0 or Option+0 to deactivate…" at bounding box center [398, 588] width 420 height 270
paste div "Note to users with screen readers: Please press Alt+0 or Option+0 to deactivate…"
type textarea "<p>Dear Professor Cheng,</p><br><p>My name is Daniel Yon, and I'm a freshman un…"
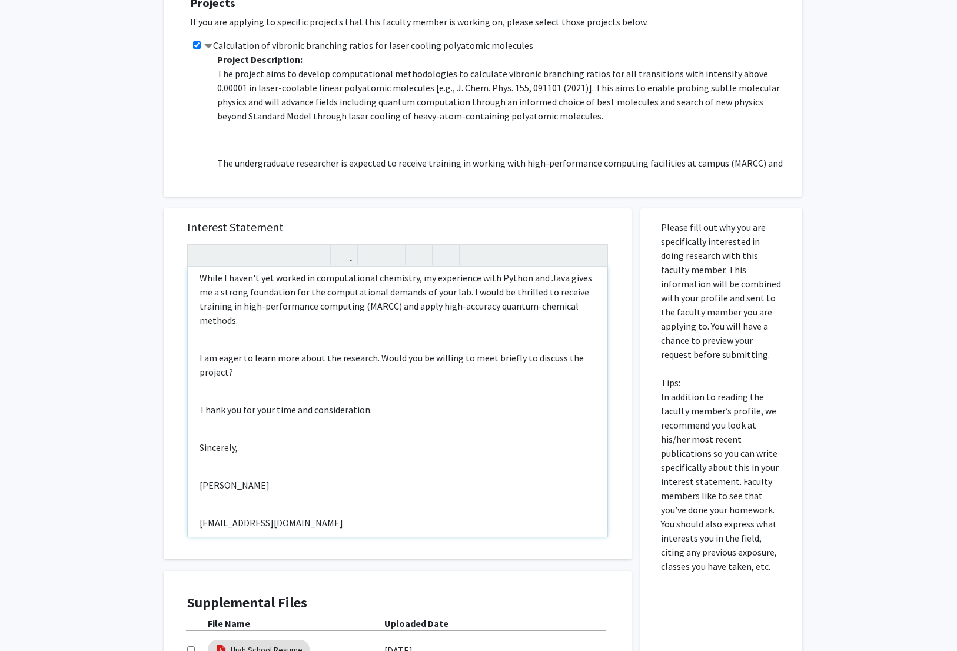
scroll to position [539, 0]
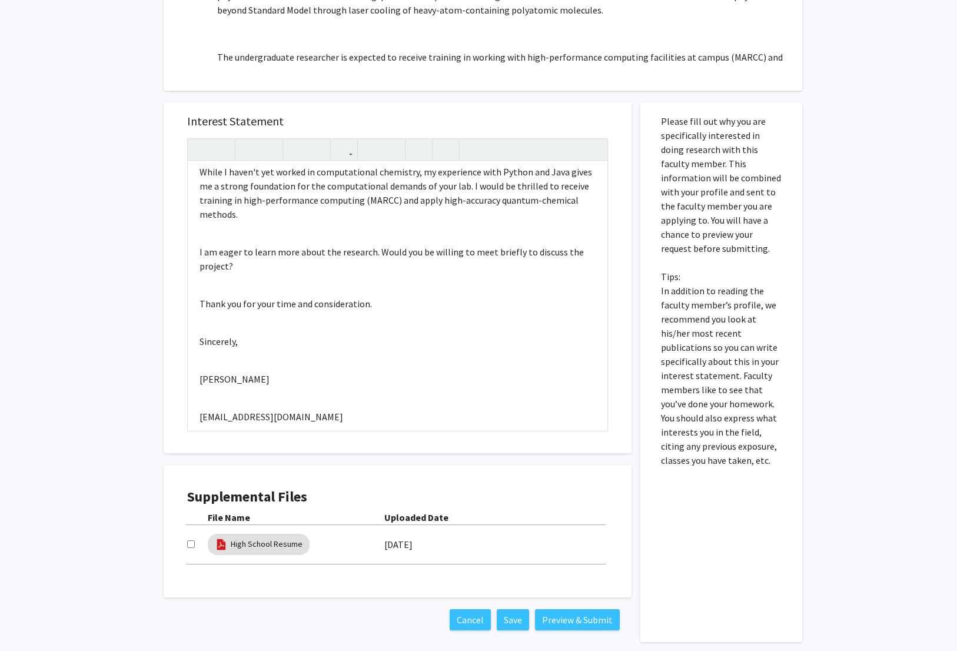
click at [194, 546] on input "checkbox" at bounding box center [191, 544] width 8 height 8
checkbox input "true"
click at [555, 614] on button "Preview & Submit" at bounding box center [577, 619] width 85 height 21
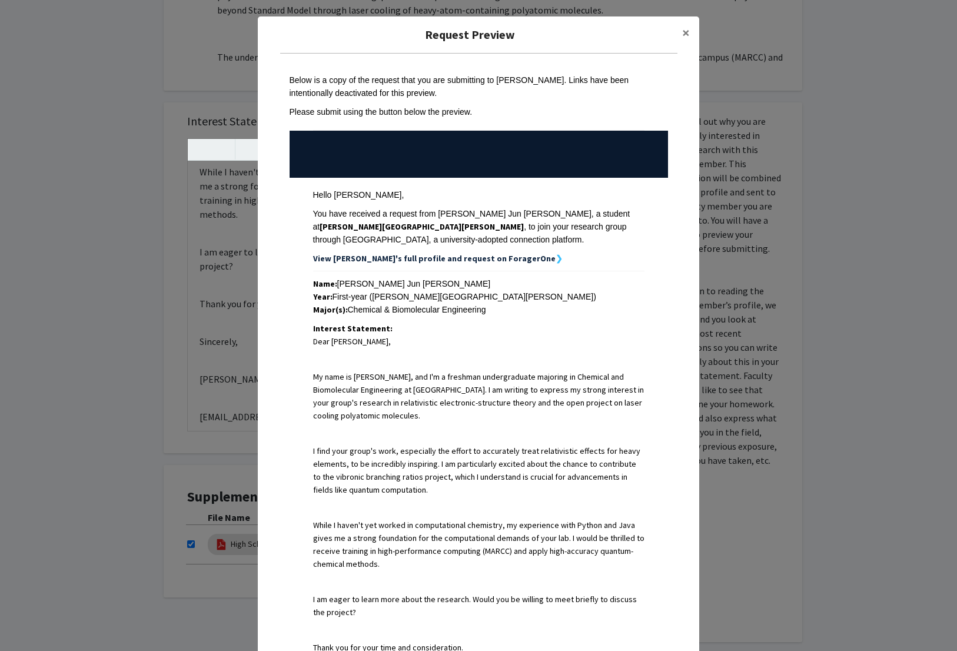
scroll to position [327, 0]
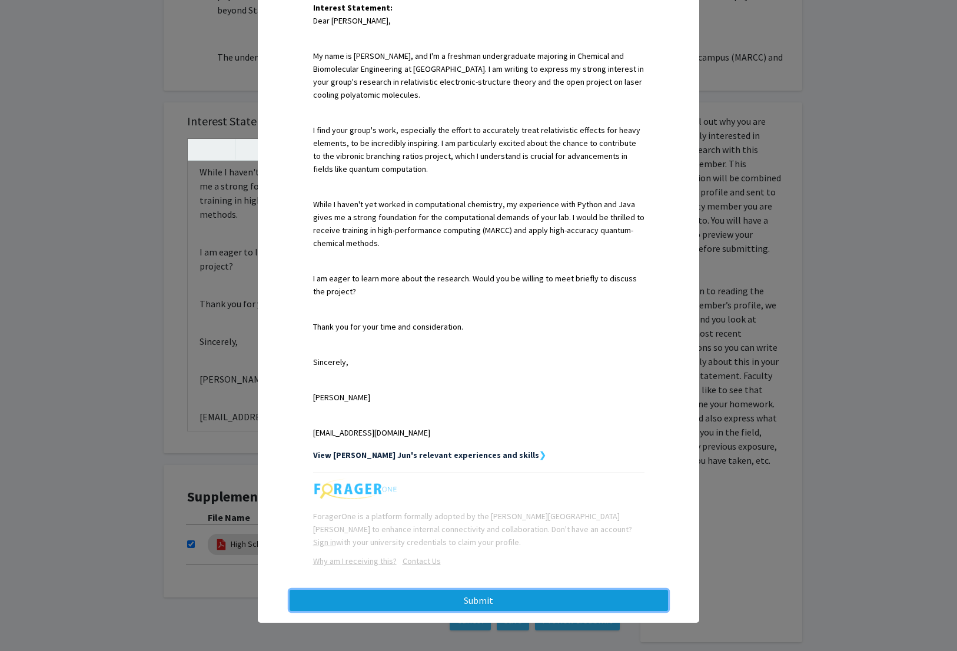
click at [523, 597] on button "Submit" at bounding box center [479, 600] width 378 height 21
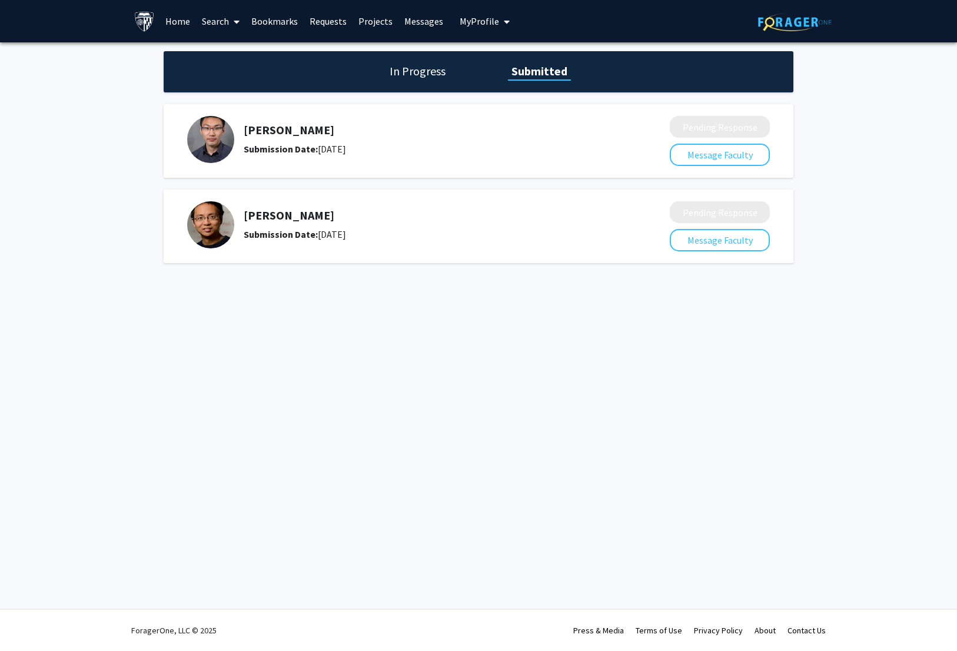
click at [227, 24] on link "Search" at bounding box center [220, 21] width 49 height 41
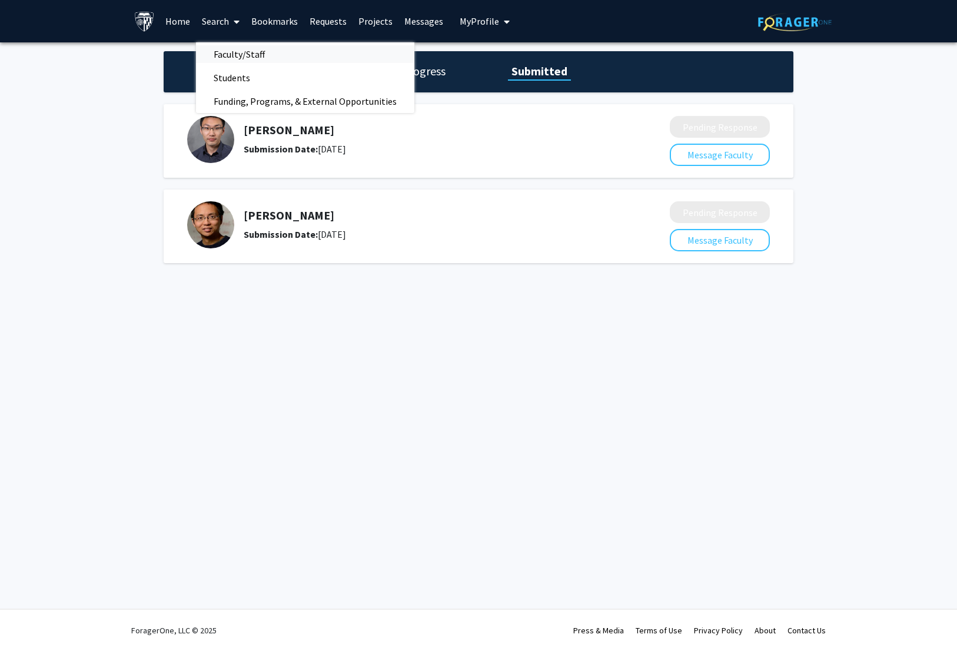
click at [262, 53] on span "Faculty/Staff" at bounding box center [239, 54] width 87 height 24
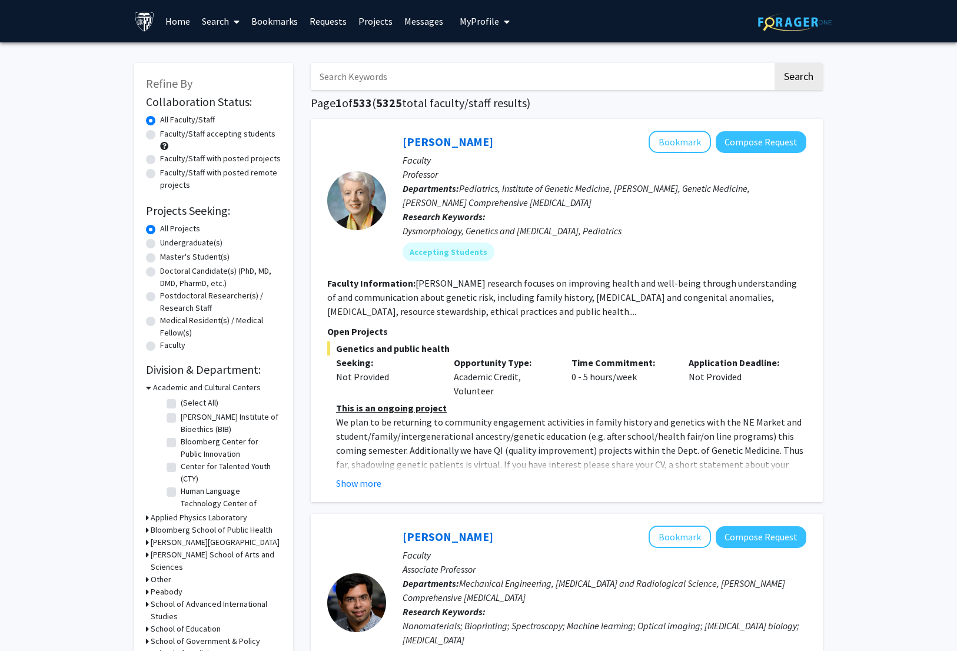
click at [255, 131] on label "Faculty/Staff accepting students" at bounding box center [217, 134] width 115 height 12
click at [168, 131] on input "Faculty/Staff accepting students" at bounding box center [164, 132] width 8 height 8
radio input "true"
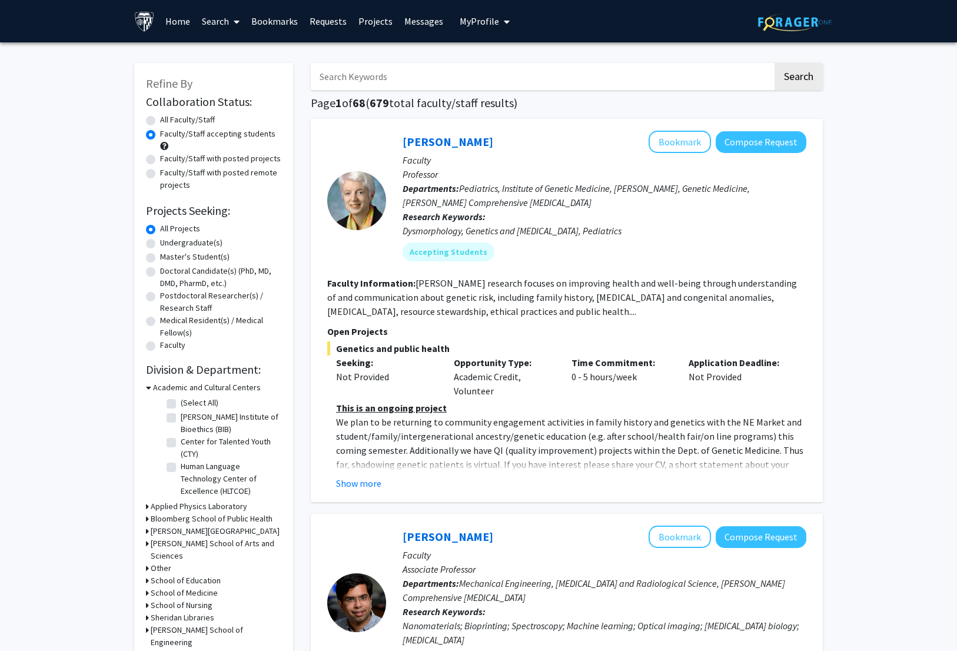
click at [377, 83] on input "Search Keywords" at bounding box center [542, 76] width 462 height 27
type input "chem"
click at [774, 63] on button "Search" at bounding box center [798, 76] width 48 height 27
radio input "true"
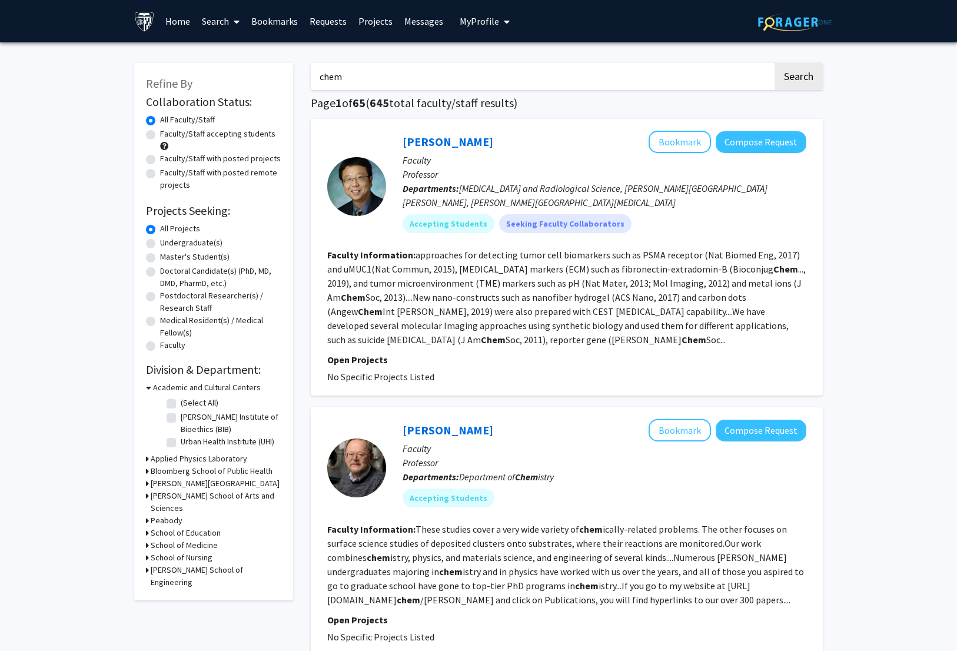
click at [238, 129] on label "Faculty/Staff accepting students" at bounding box center [217, 134] width 115 height 12
click at [168, 129] on input "Faculty/Staff accepting students" at bounding box center [164, 132] width 8 height 8
radio input "true"
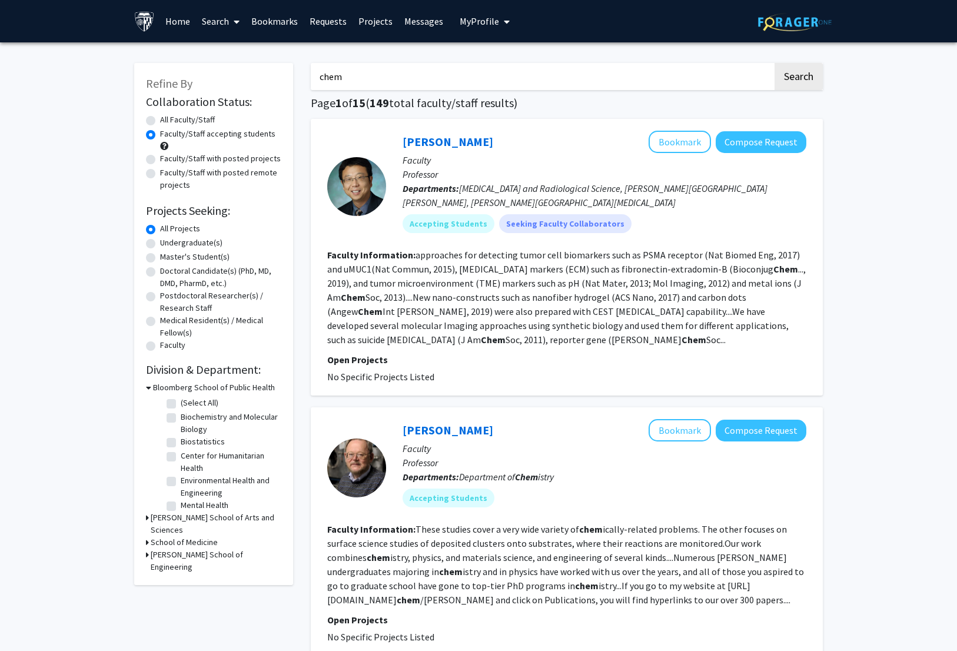
click at [261, 158] on label "Faculty/Staff with posted projects" at bounding box center [220, 158] width 121 height 12
click at [168, 158] on input "Faculty/Staff with posted projects" at bounding box center [164, 156] width 8 height 8
radio input "true"
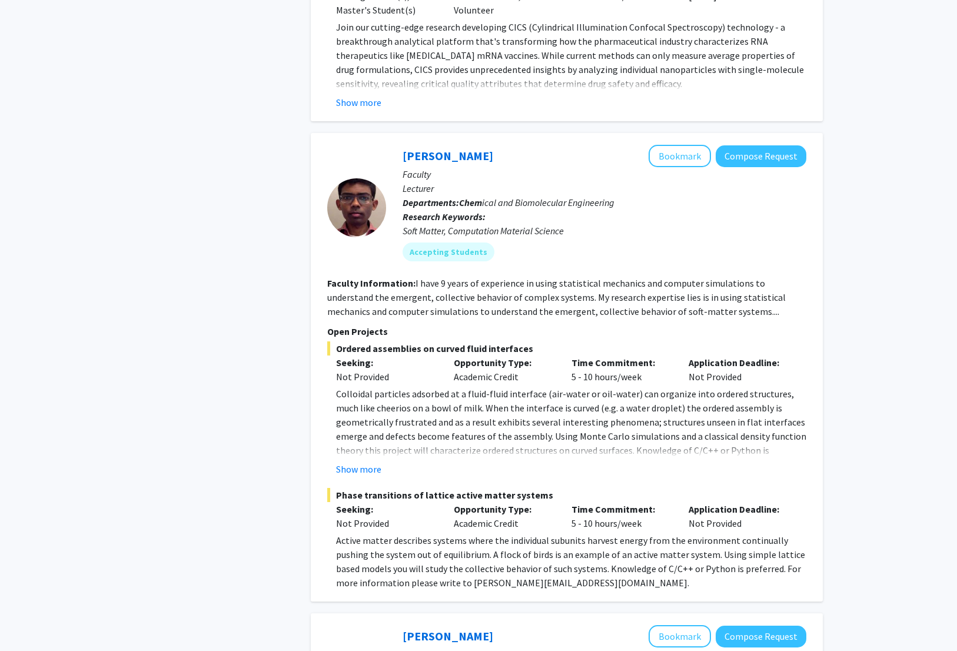
scroll to position [1892, 0]
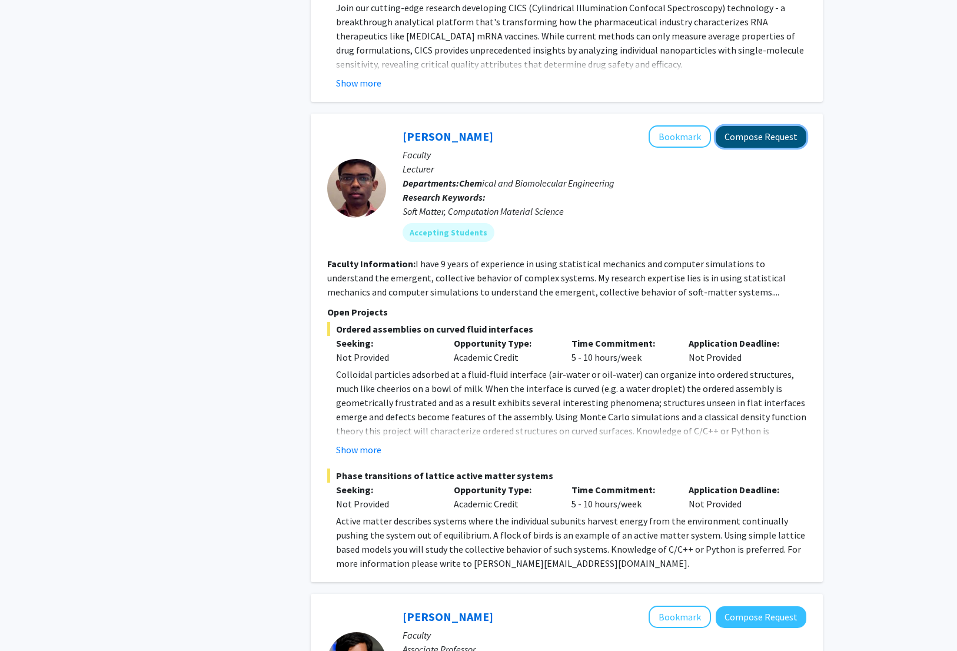
click at [743, 126] on button "Compose Request" at bounding box center [761, 137] width 91 height 22
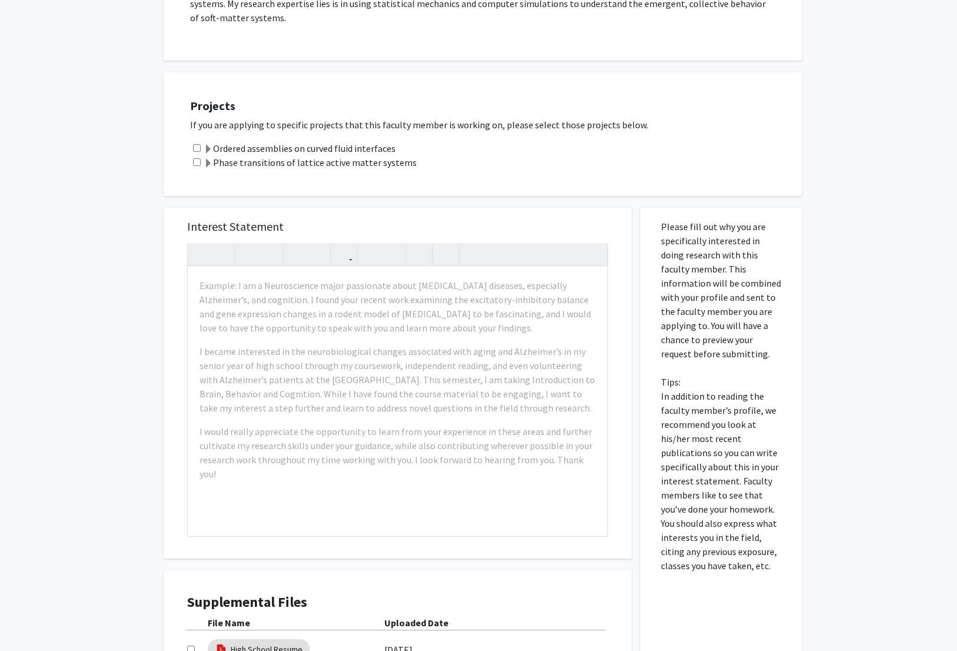
scroll to position [261, 0]
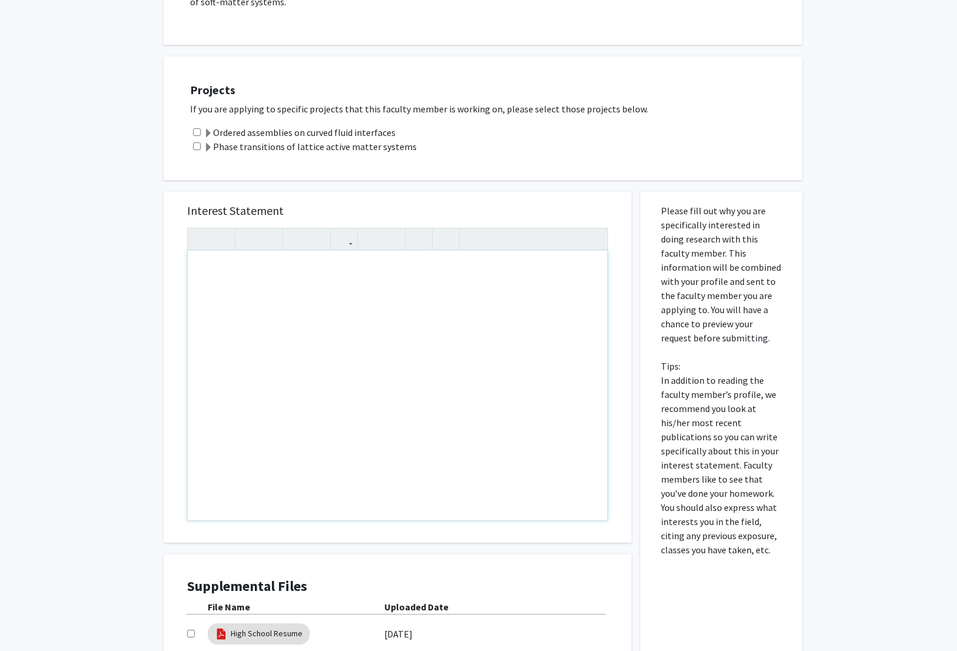
click at [275, 295] on div "Note to users with screen readers: Please press Alt+0 or Option+0 to deactivate…" at bounding box center [398, 386] width 420 height 270
paste div "Note to users with screen readers: Please press Alt+0 or Option+0 to deactivate…"
type textarea "<p>Dear Professor Edison,</p><br><p>My name is Daniel Yon, a freshman undergrad…"
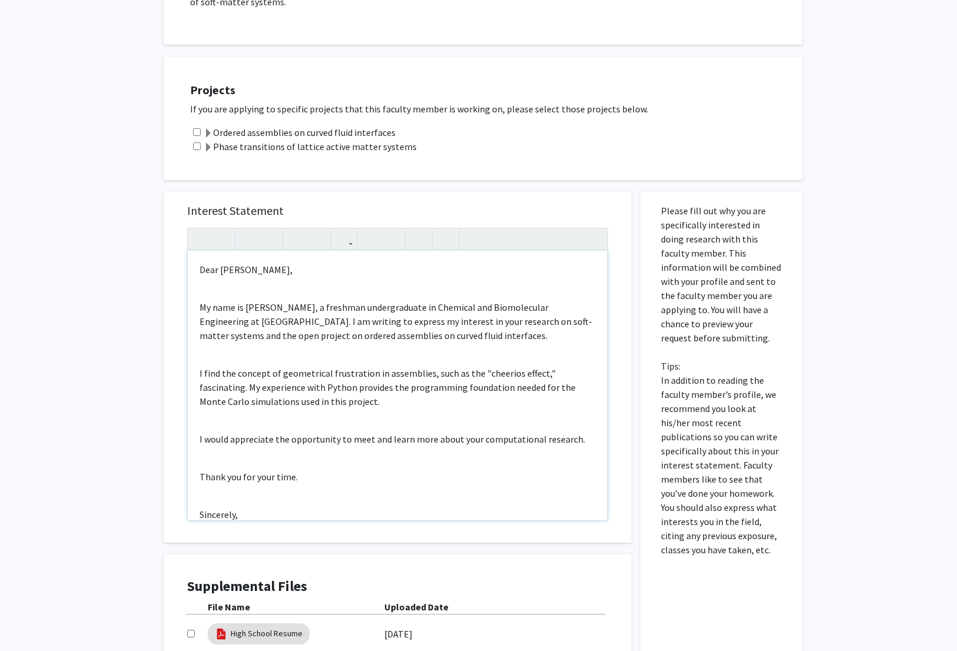
scroll to position [98, 0]
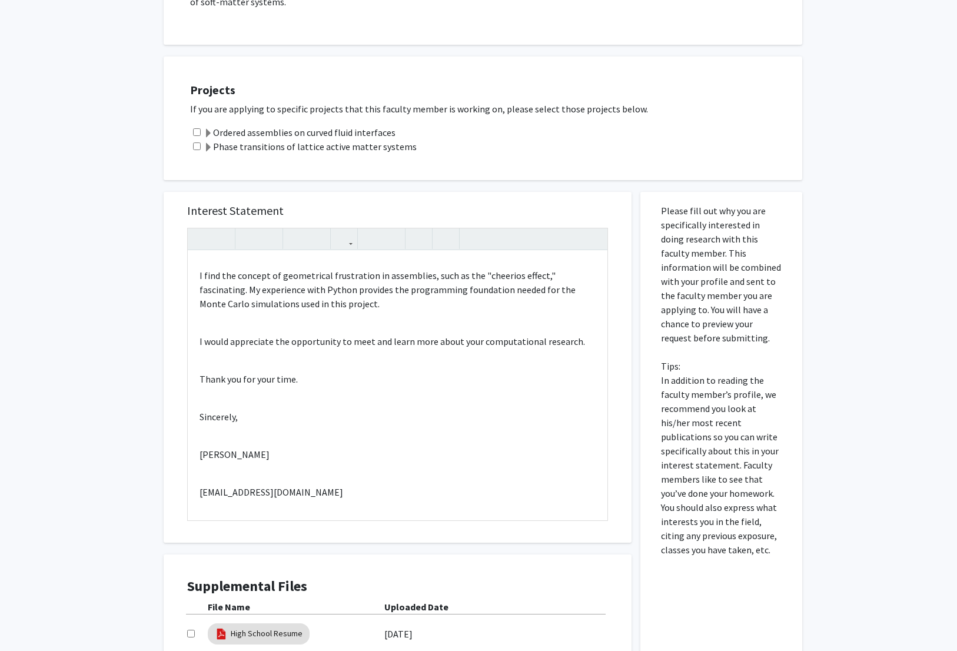
click at [191, 636] on input "checkbox" at bounding box center [191, 634] width 8 height 8
checkbox input "true"
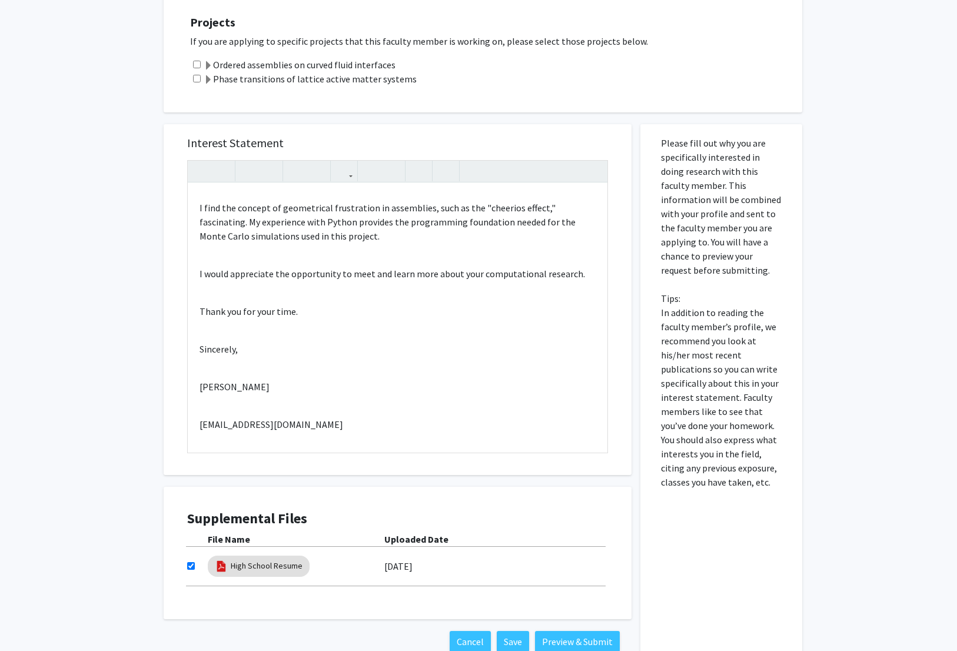
scroll to position [404, 0]
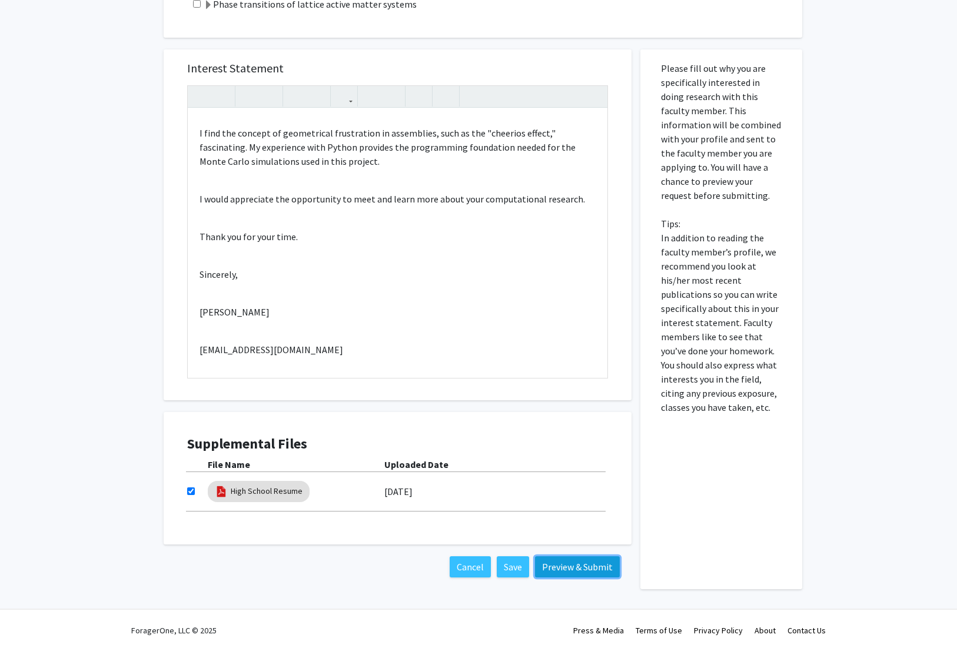
click at [546, 564] on button "Preview & Submit" at bounding box center [577, 566] width 85 height 21
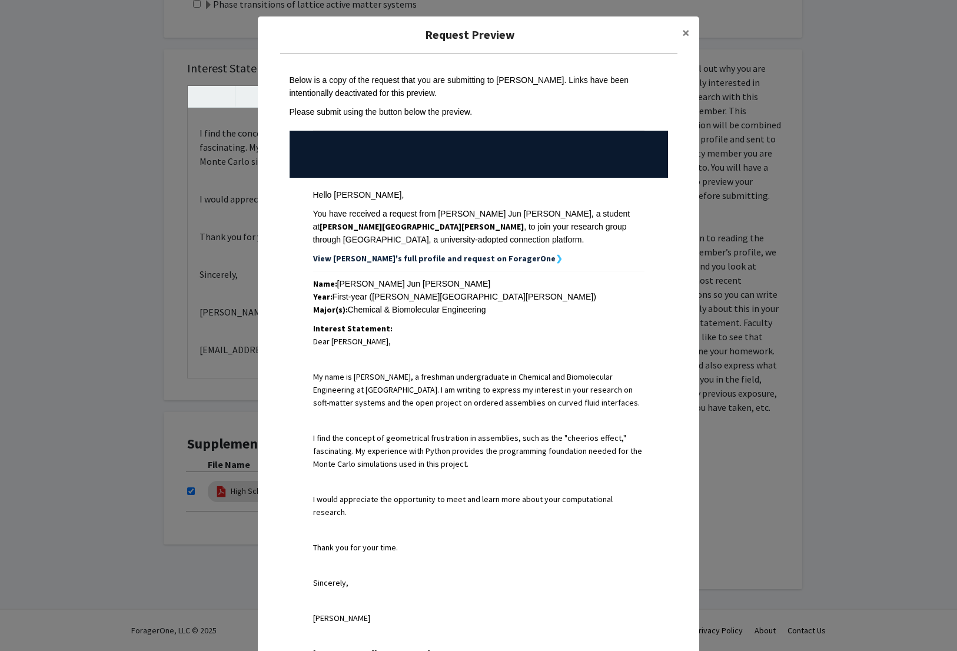
scroll to position [213, 0]
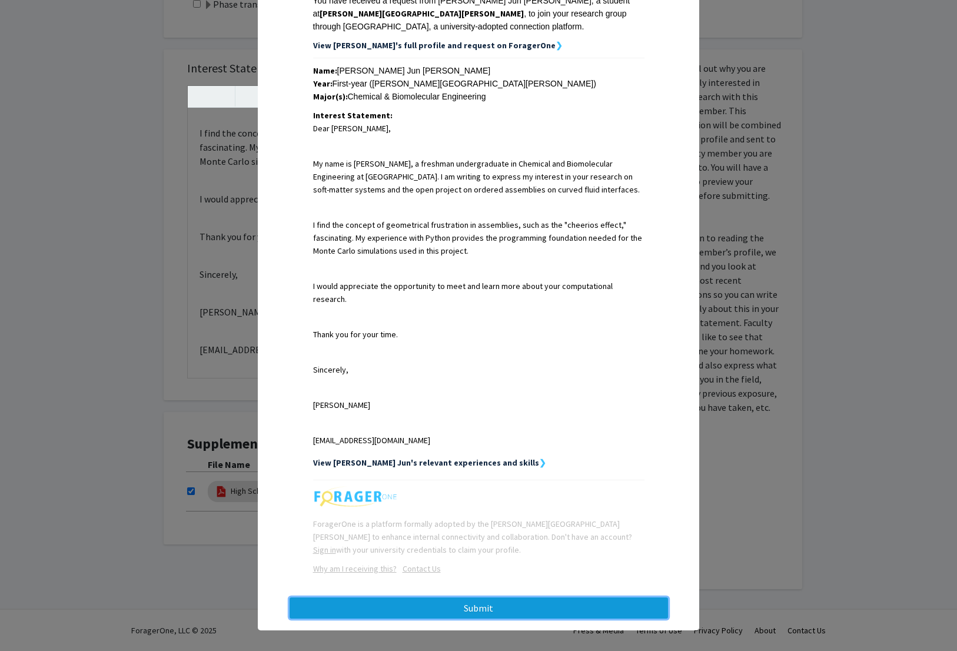
click at [457, 597] on button "Submit" at bounding box center [479, 607] width 378 height 21
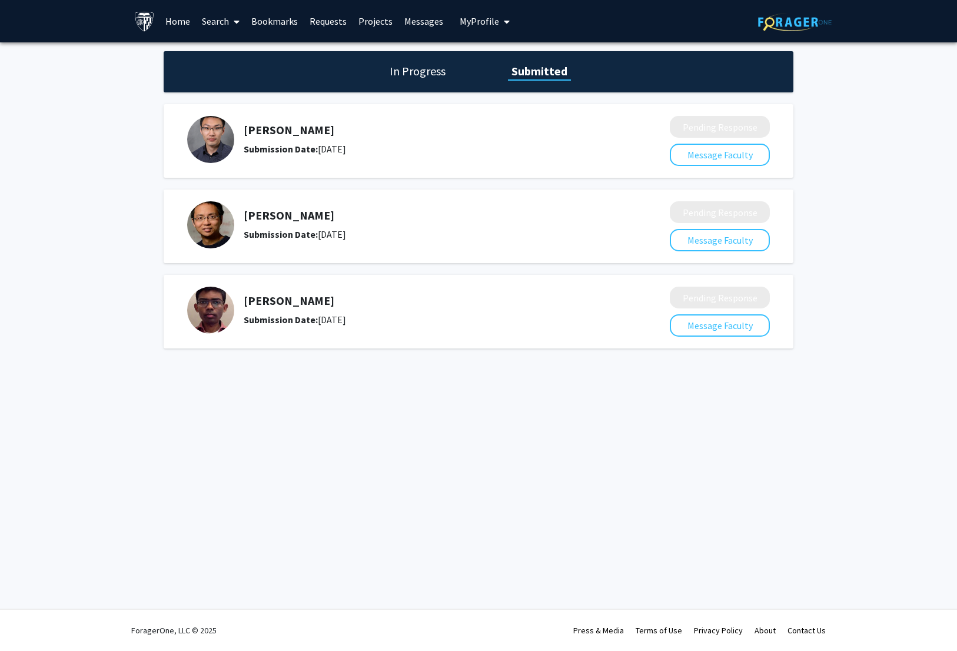
click at [216, 22] on link "Search" at bounding box center [220, 21] width 49 height 41
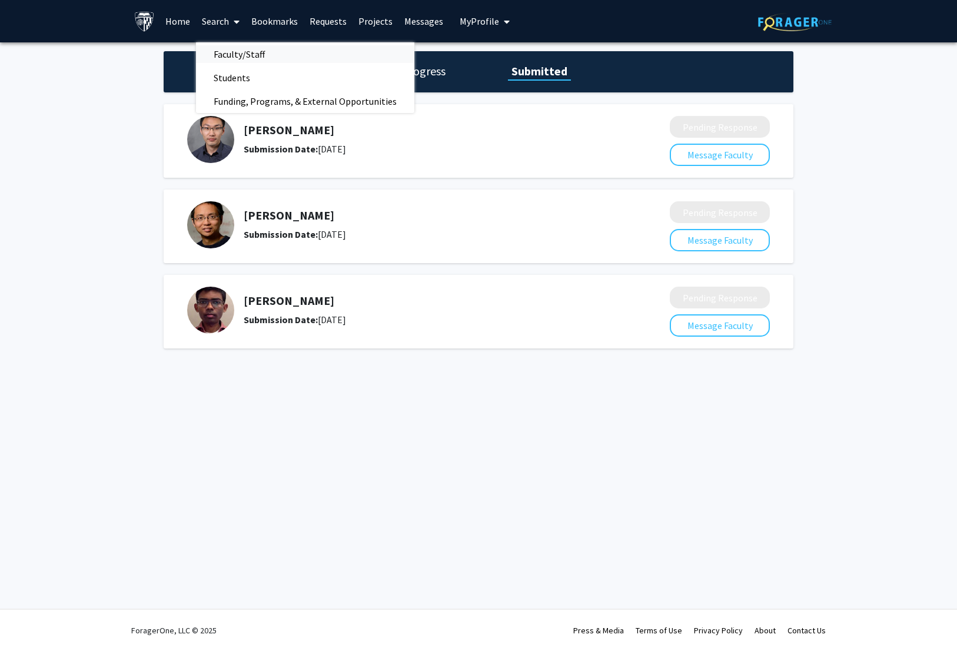
click at [220, 52] on span "Faculty/Staff" at bounding box center [239, 54] width 87 height 24
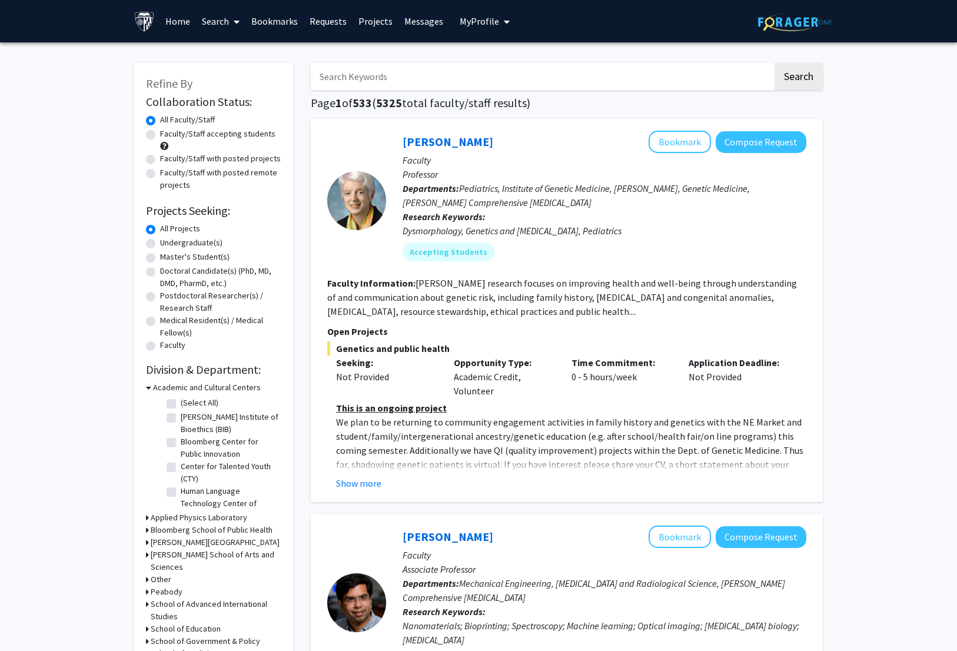
click at [223, 152] on label "Faculty/Staff with posted projects" at bounding box center [220, 158] width 121 height 12
click at [168, 152] on input "Faculty/Staff with posted projects" at bounding box center [164, 156] width 8 height 8
radio input "true"
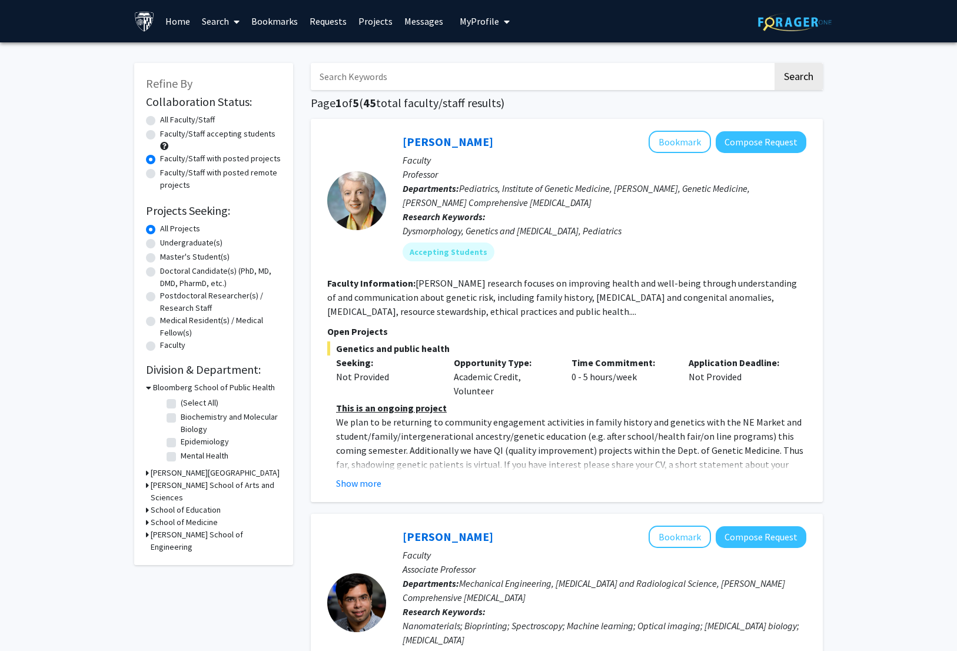
click at [408, 78] on input "Search Keywords" at bounding box center [542, 76] width 462 height 27
type input "chem"
click at [774, 63] on button "Search" at bounding box center [798, 76] width 48 height 27
radio input "true"
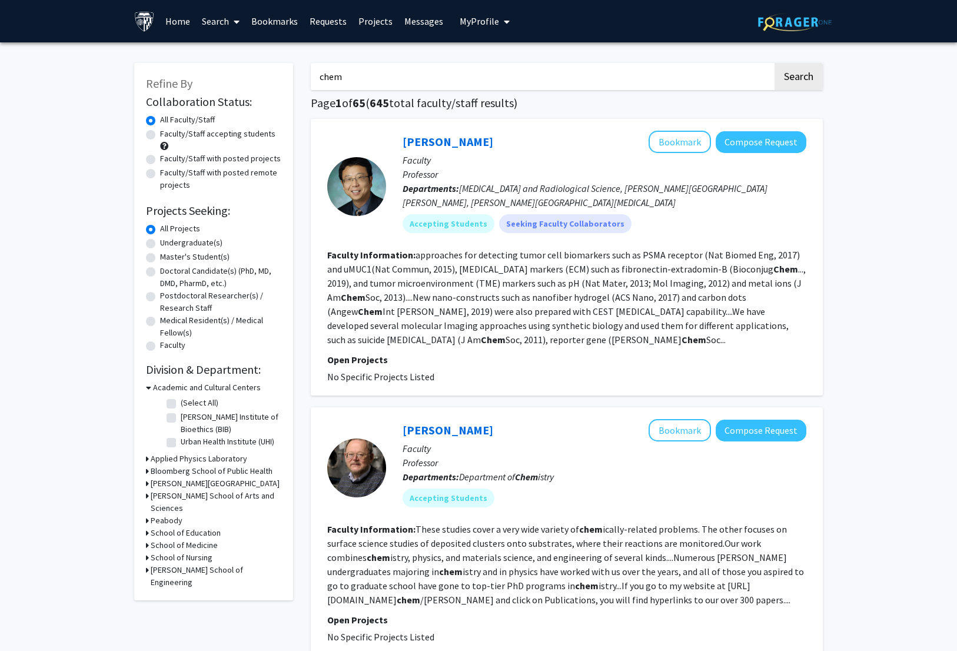
click at [262, 159] on label "Faculty/Staff with posted projects" at bounding box center [220, 158] width 121 height 12
click at [168, 159] on input "Faculty/Staff with posted projects" at bounding box center [164, 156] width 8 height 8
radio input "true"
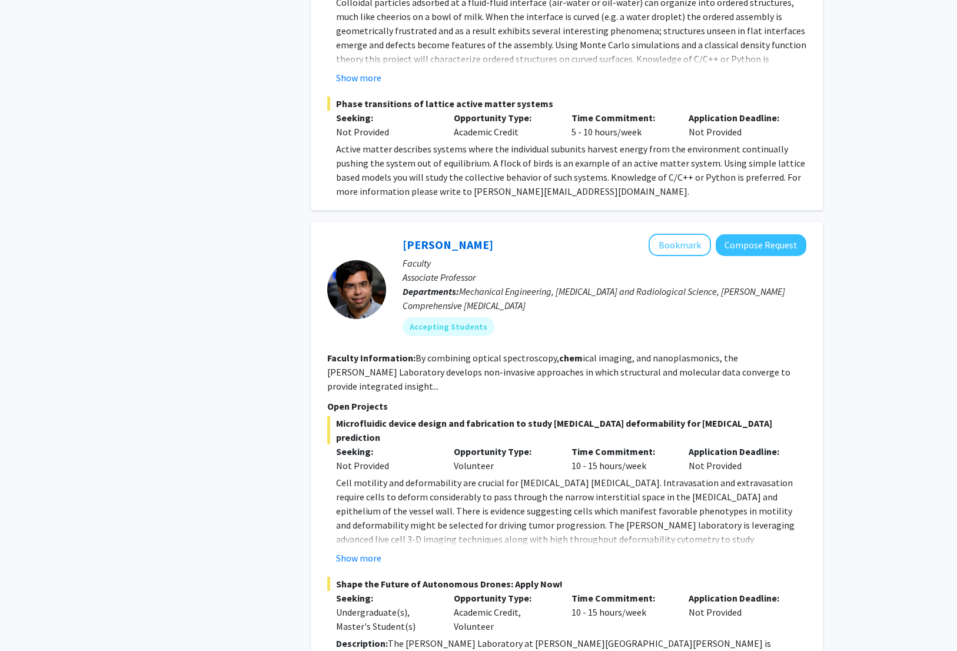
scroll to position [2266, 0]
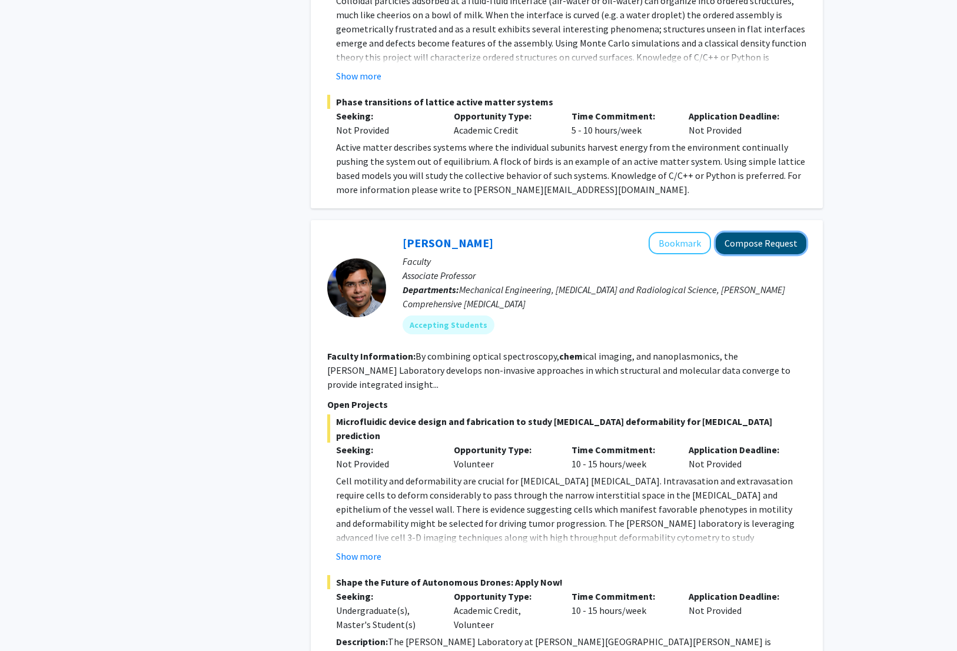
click at [744, 232] on button "Compose Request" at bounding box center [761, 243] width 91 height 22
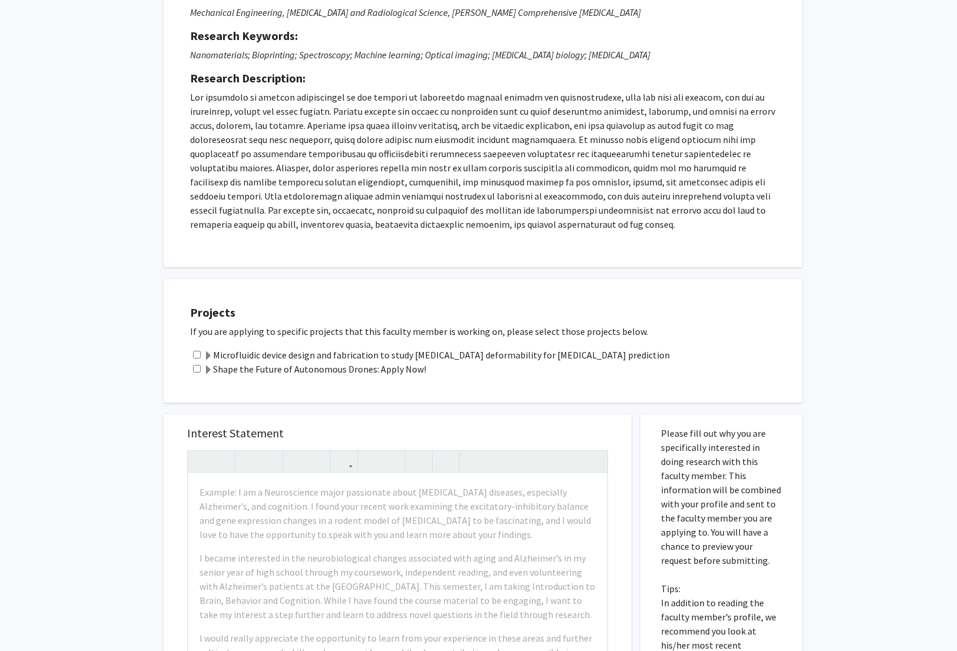
scroll to position [189, 0]
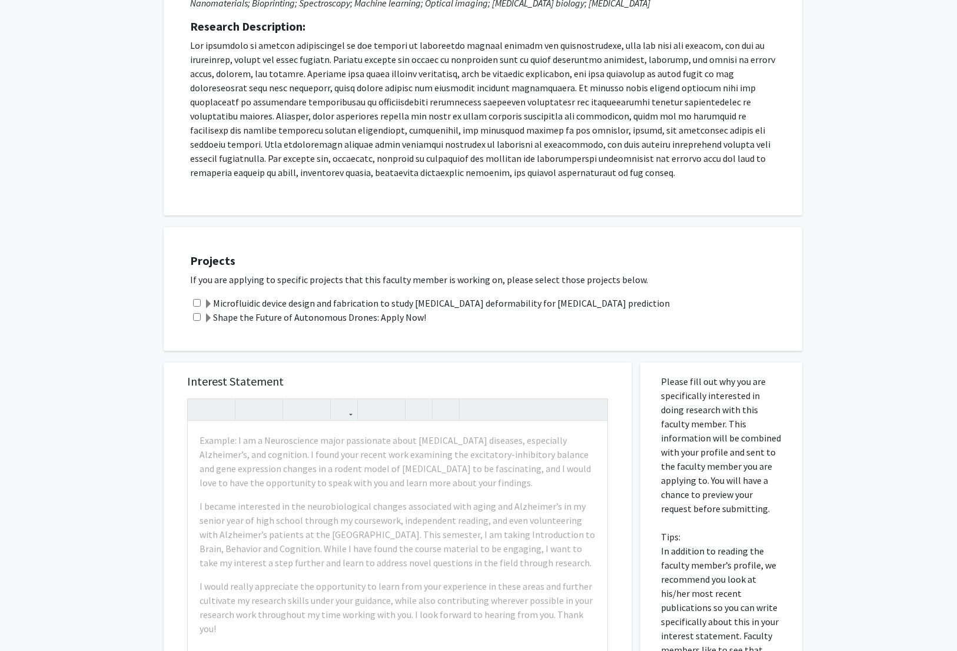
click at [396, 304] on label "Microfluidic device design and fabrication to study cancer deformability for me…" at bounding box center [437, 303] width 466 height 14
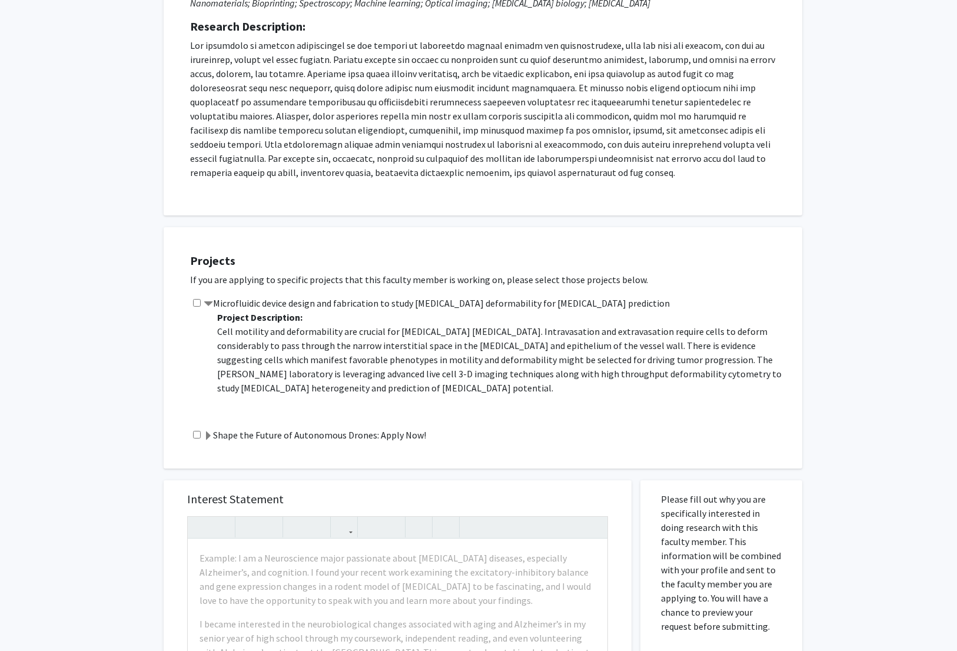
click at [197, 304] on input "checkbox" at bounding box center [197, 303] width 8 height 8
checkbox input "true"
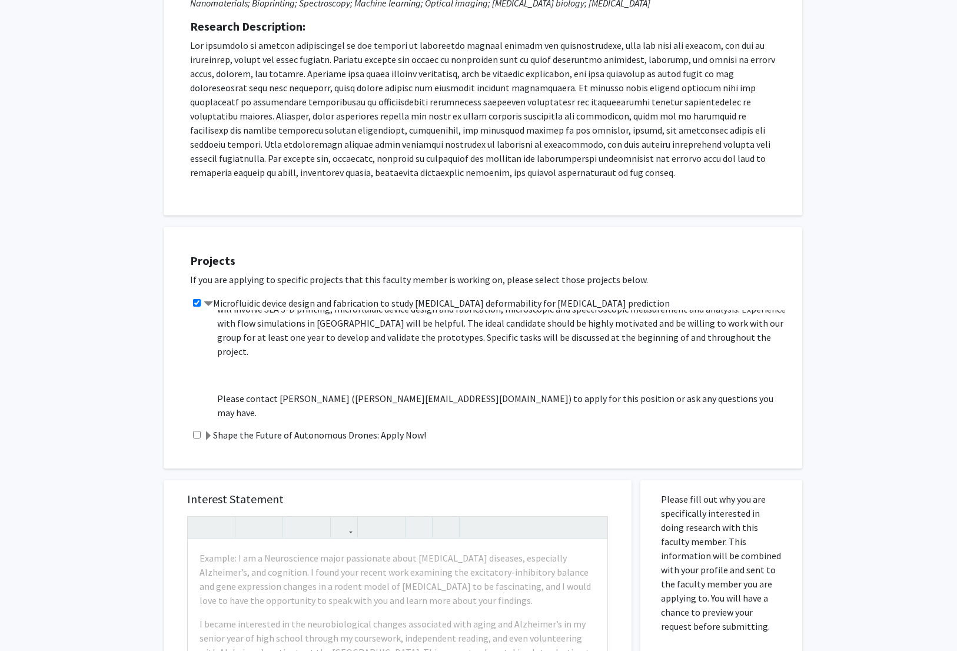
scroll to position [187, 0]
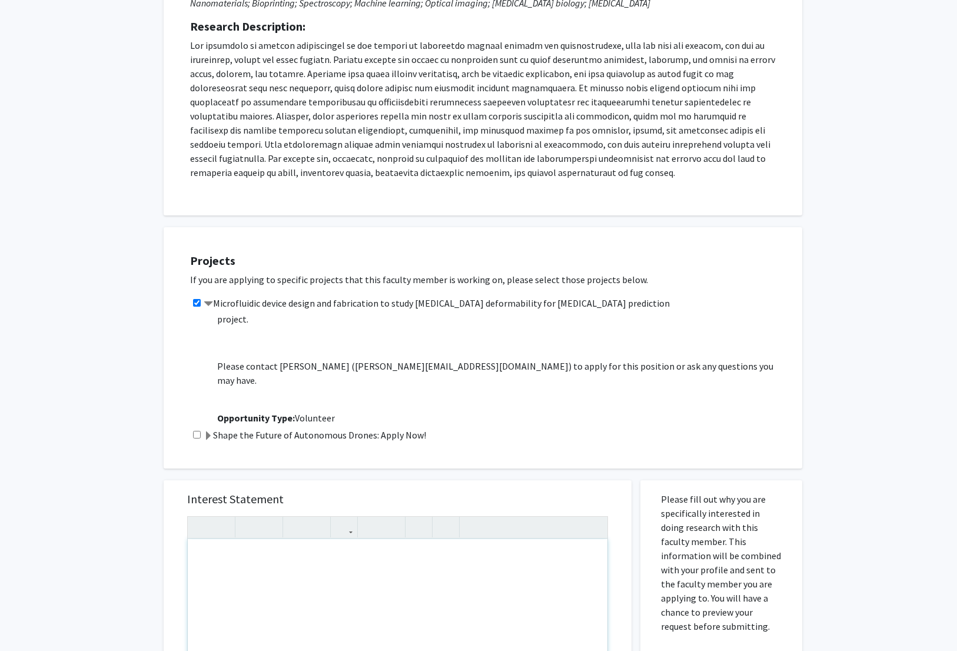
paste div "Note to users with screen readers: Please press Alt+0 or Option+0 to deactivate…"
type textarea "<p>Dear Professor Barman,</p><br><p>My name is Daniel Yon, a freshman undergrad…"
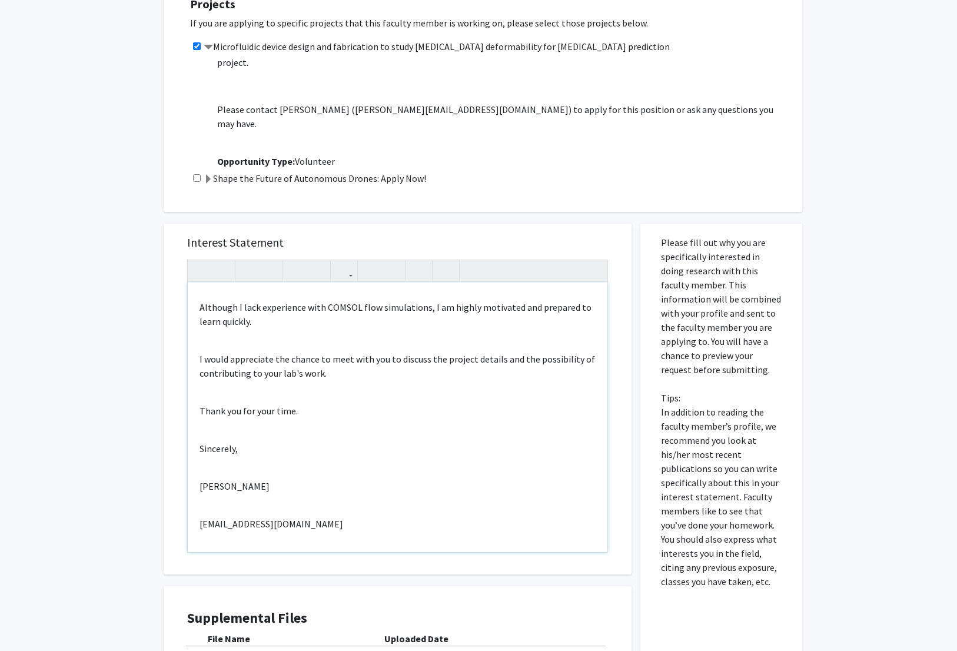
scroll to position [620, 0]
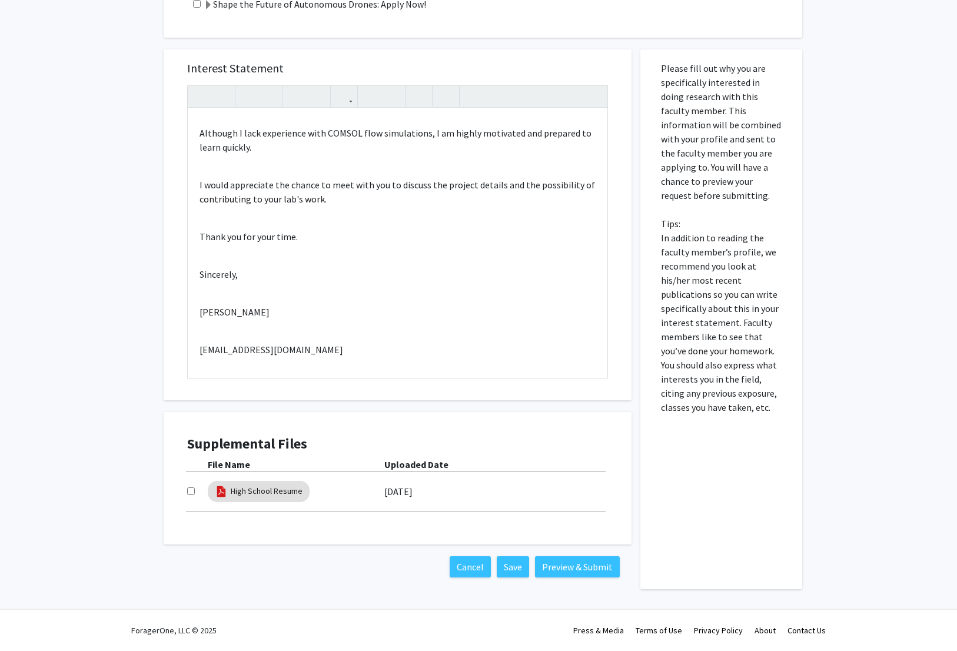
click at [184, 488] on div "Supplemental Files File Name Uploaded Date High School Resume 09/01/2025" at bounding box center [397, 478] width 444 height 109
click at [194, 489] on input "checkbox" at bounding box center [191, 491] width 8 height 8
checkbox input "true"
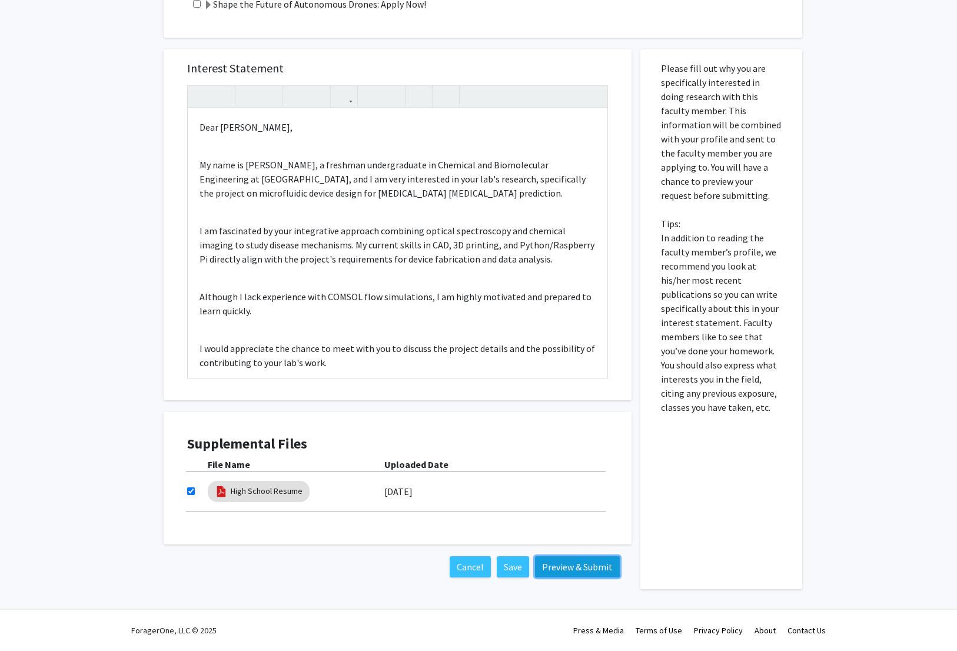
click at [547, 569] on button "Preview & Submit" at bounding box center [577, 566] width 85 height 21
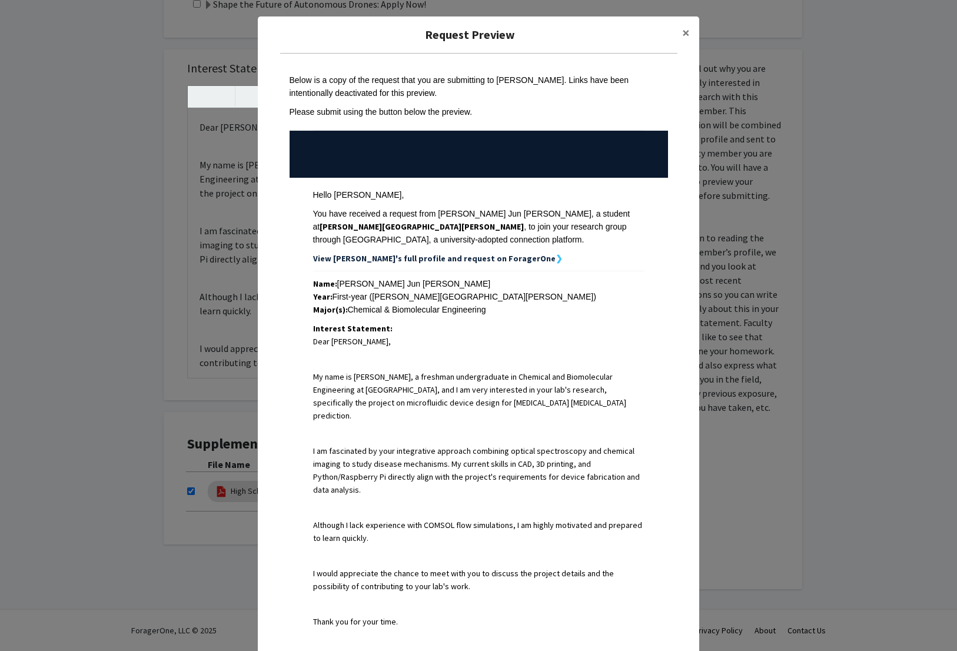
scroll to position [288, 0]
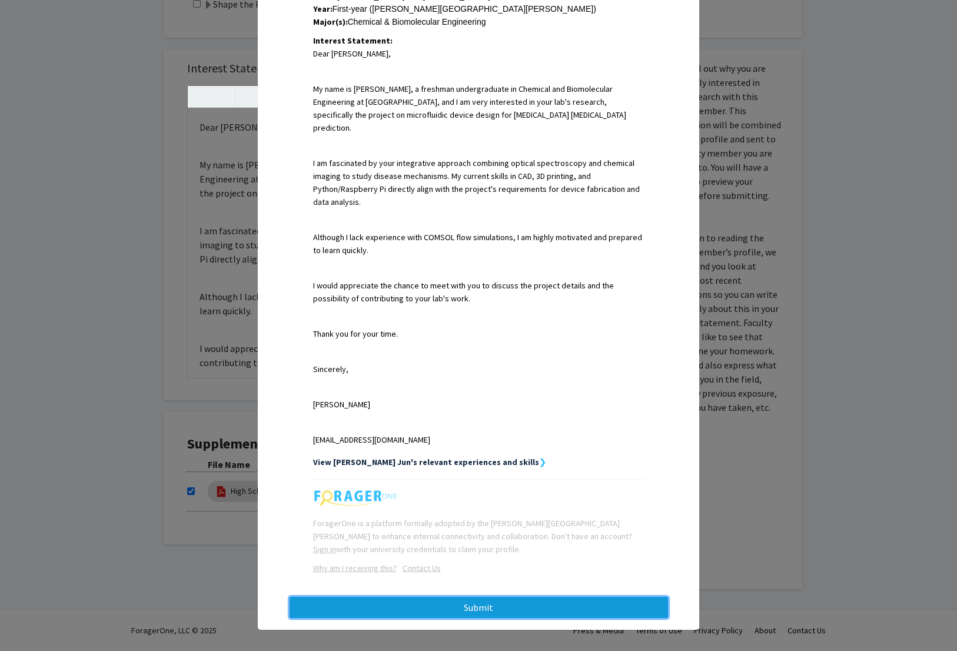
click at [587, 597] on button "Submit" at bounding box center [479, 607] width 378 height 21
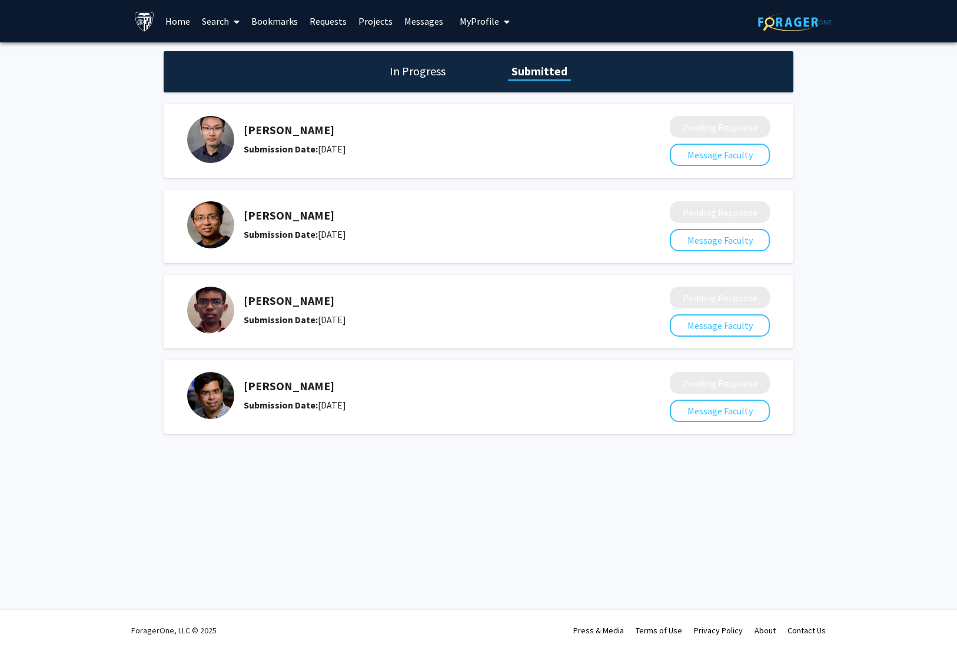
click at [285, 387] on h5 "Ishan Barman" at bounding box center [426, 386] width 364 height 14
click at [723, 400] on button "Message Faculty" at bounding box center [720, 411] width 100 height 22
click at [188, 397] on img at bounding box center [210, 395] width 47 height 47
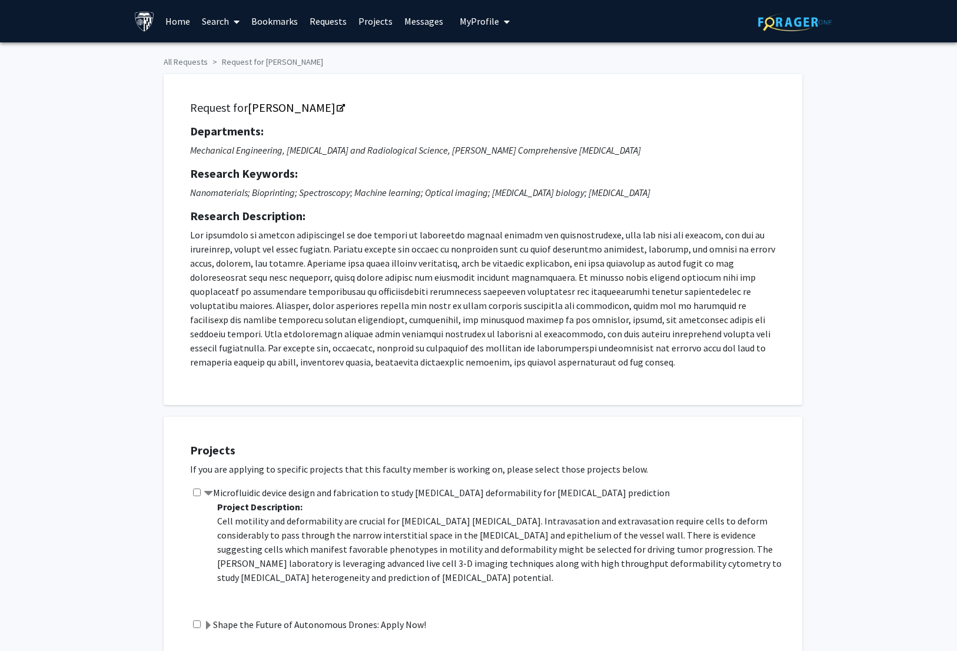
checkbox input "true"
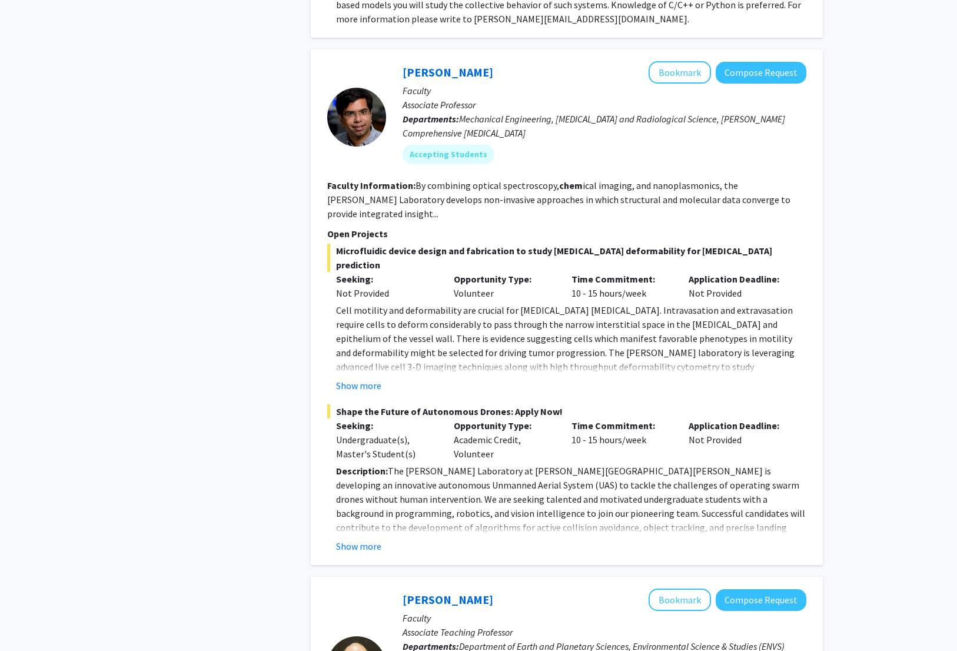
scroll to position [2430, 0]
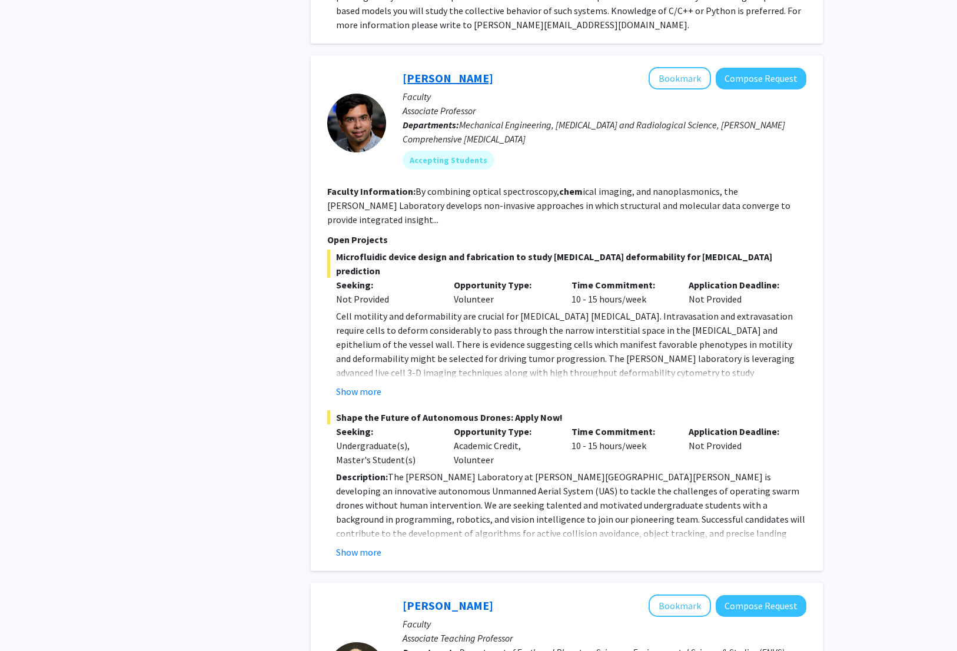
click at [403, 71] on link "Ishan Barman" at bounding box center [448, 78] width 91 height 15
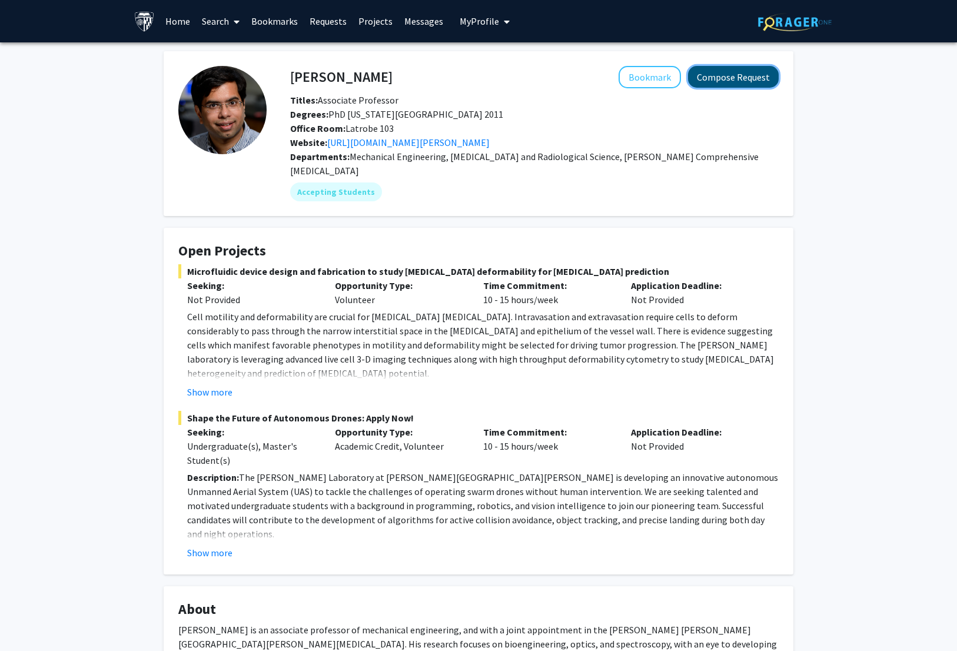
click at [711, 77] on button "Compose Request" at bounding box center [733, 77] width 91 height 22
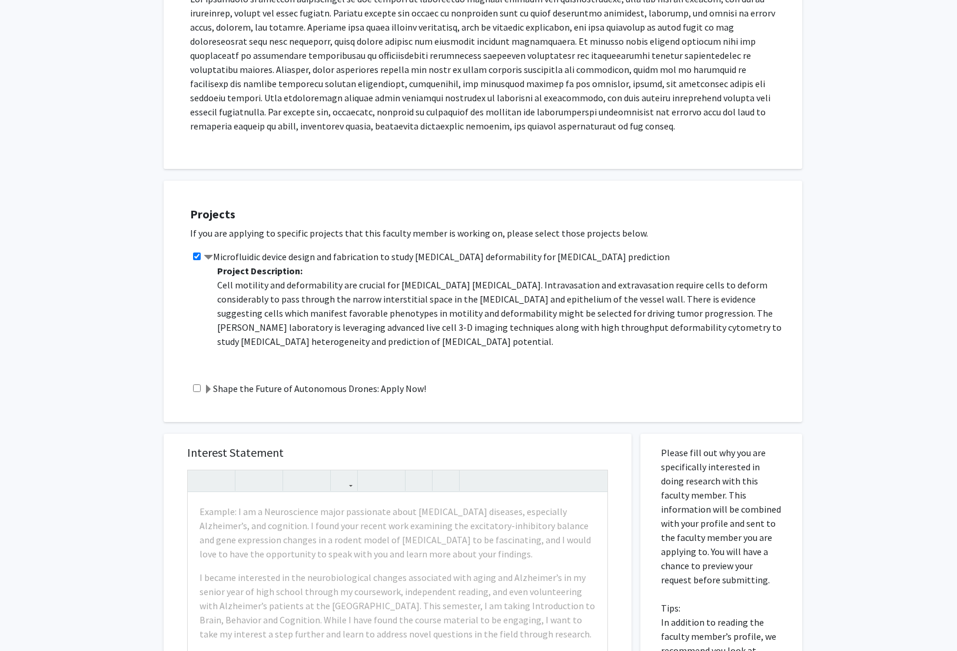
scroll to position [261, 0]
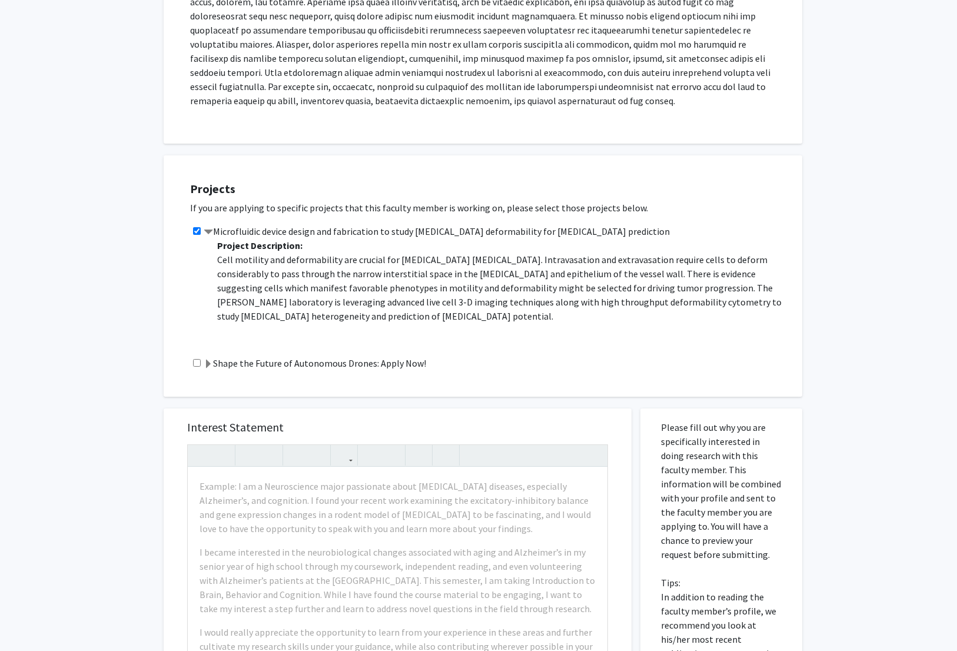
click at [198, 231] on input "checkbox" at bounding box center [197, 231] width 8 height 8
checkbox input "false"
click at [197, 363] on input "checkbox" at bounding box center [197, 363] width 8 height 8
checkbox input "true"
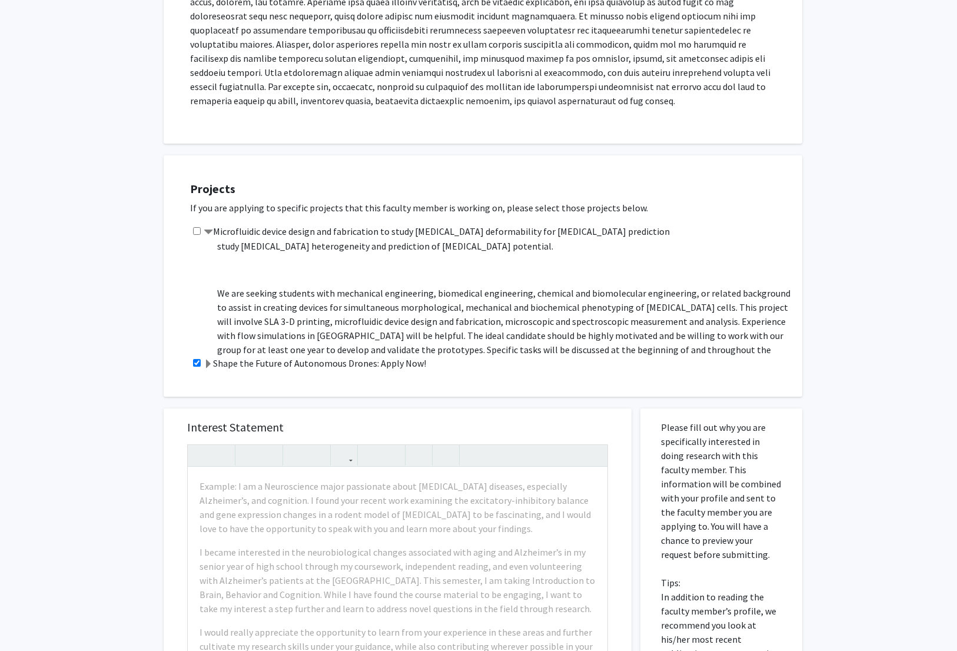
scroll to position [77, 0]
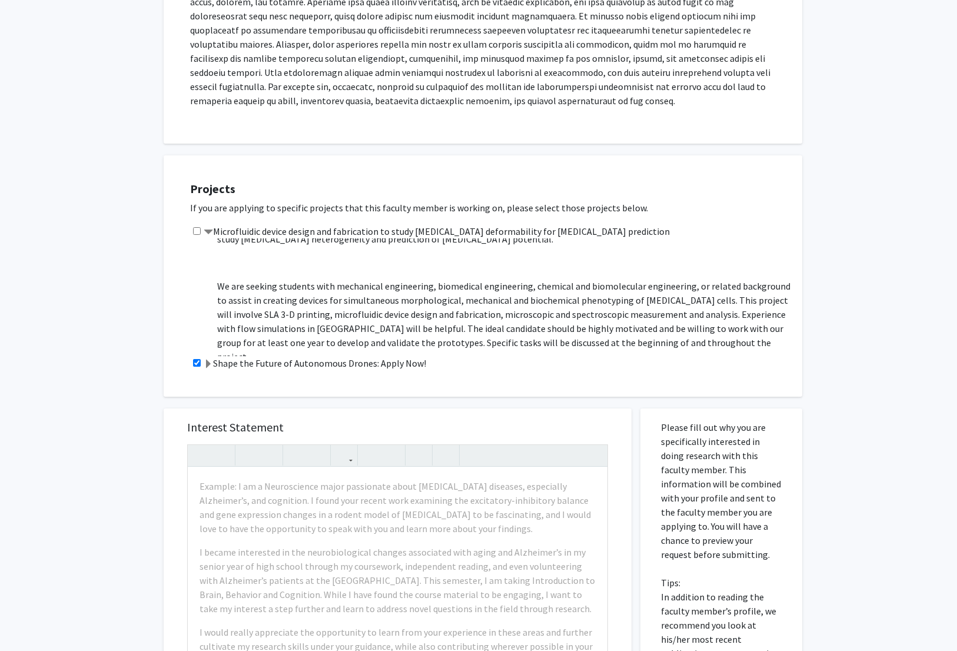
click at [211, 232] on span at bounding box center [208, 232] width 9 height 9
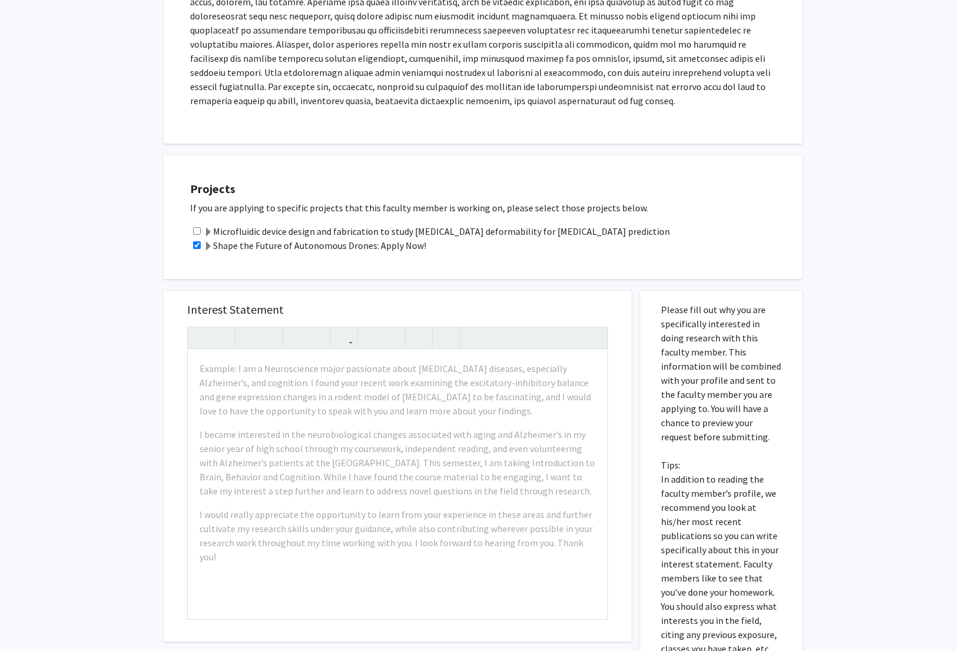
click at [206, 247] on span at bounding box center [208, 246] width 9 height 9
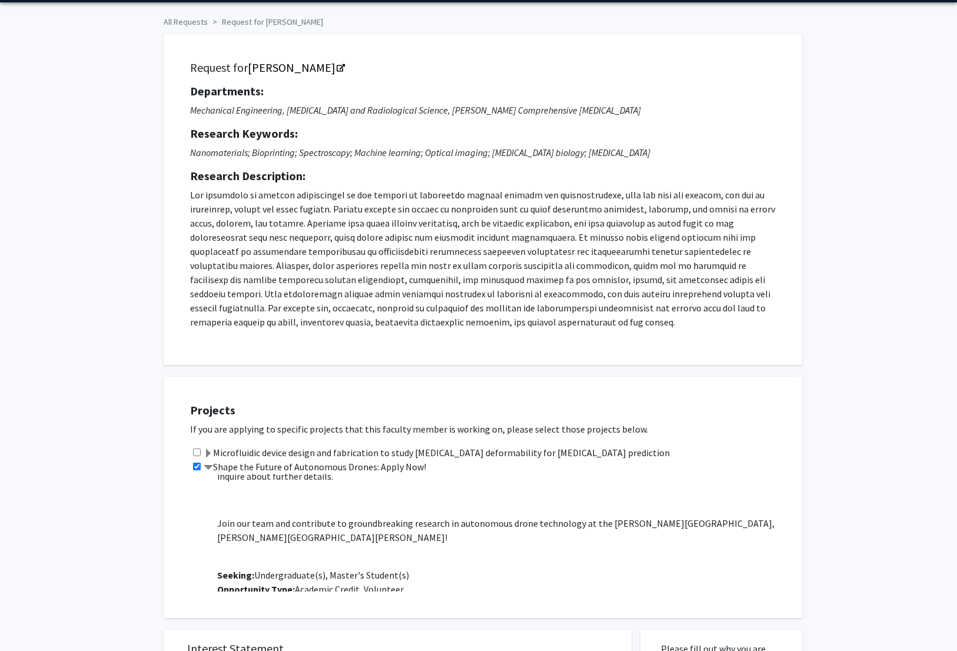
scroll to position [0, 0]
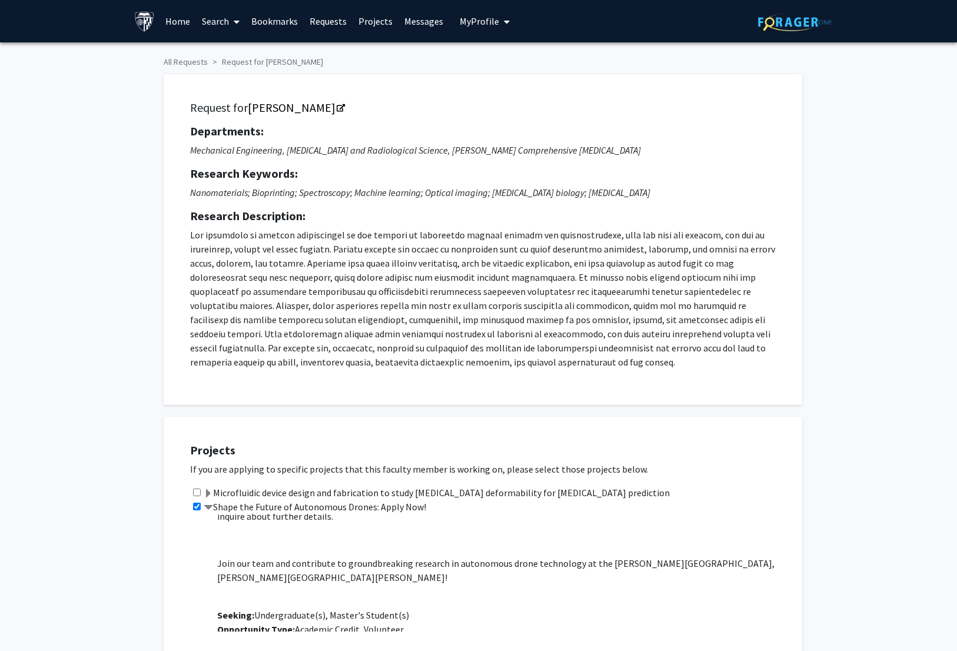
click at [408, 31] on link "Messages" at bounding box center [423, 21] width 51 height 41
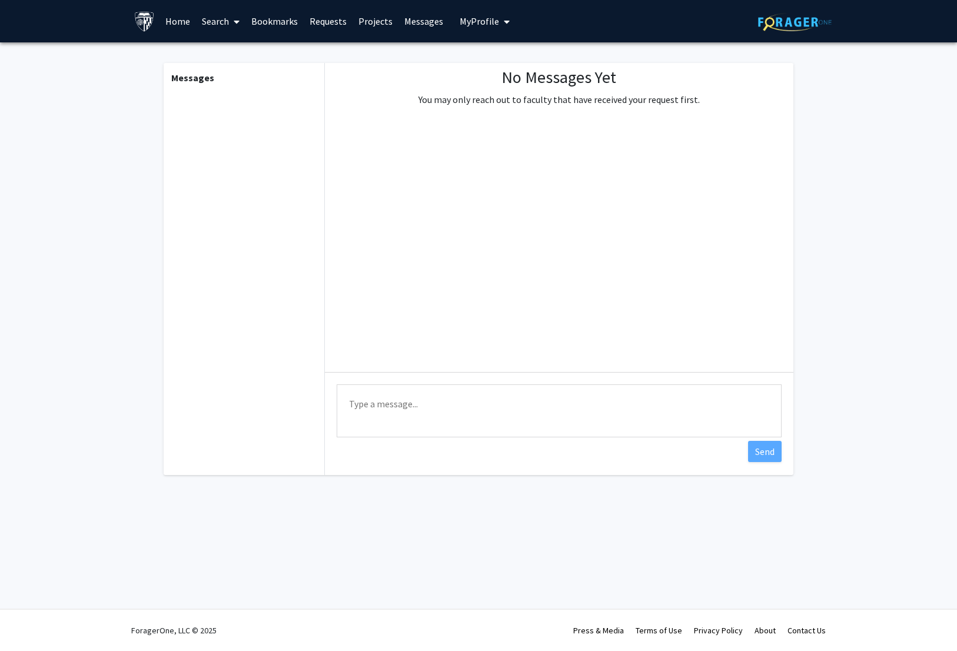
click at [374, 28] on link "Projects" at bounding box center [376, 21] width 46 height 41
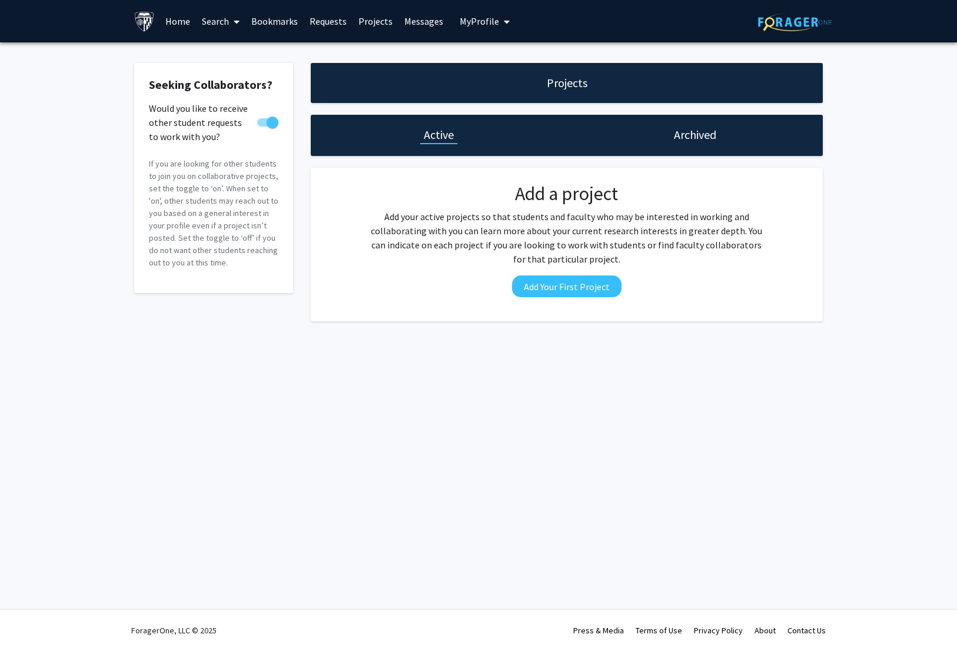
click at [327, 29] on link "Requests" at bounding box center [328, 21] width 49 height 41
